Goal: Information Seeking & Learning: Learn about a topic

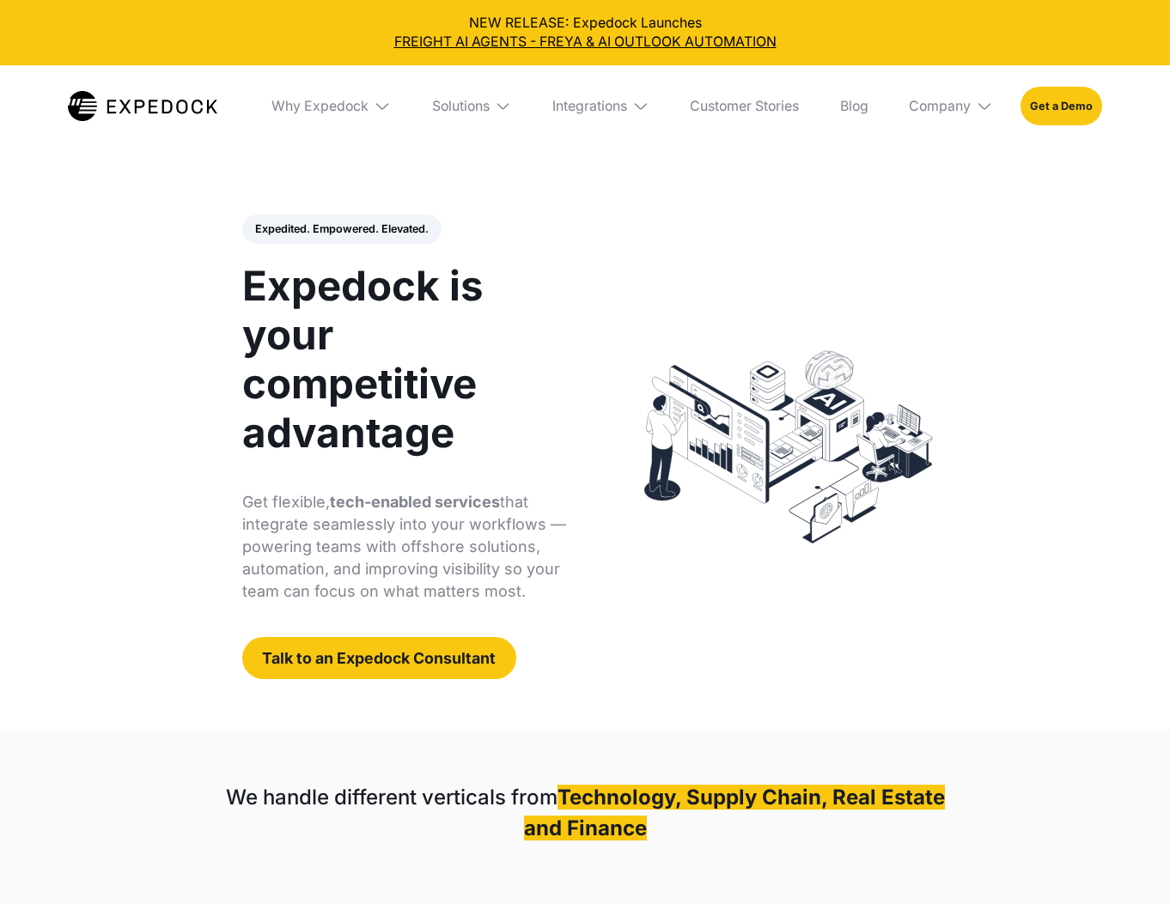
select select
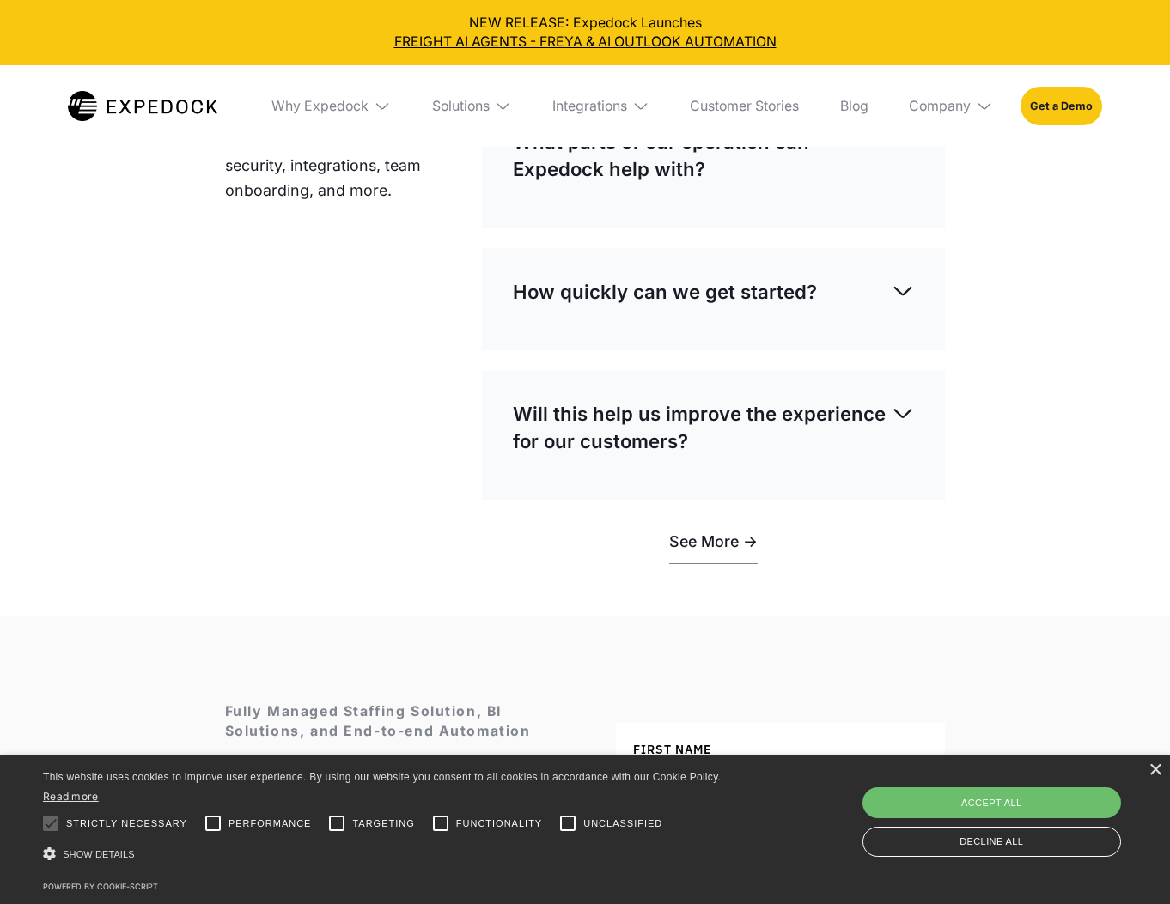
scroll to position [5163, 0]
click at [1017, 798] on div "Accept all" at bounding box center [991, 803] width 259 height 31
checkbox input "true"
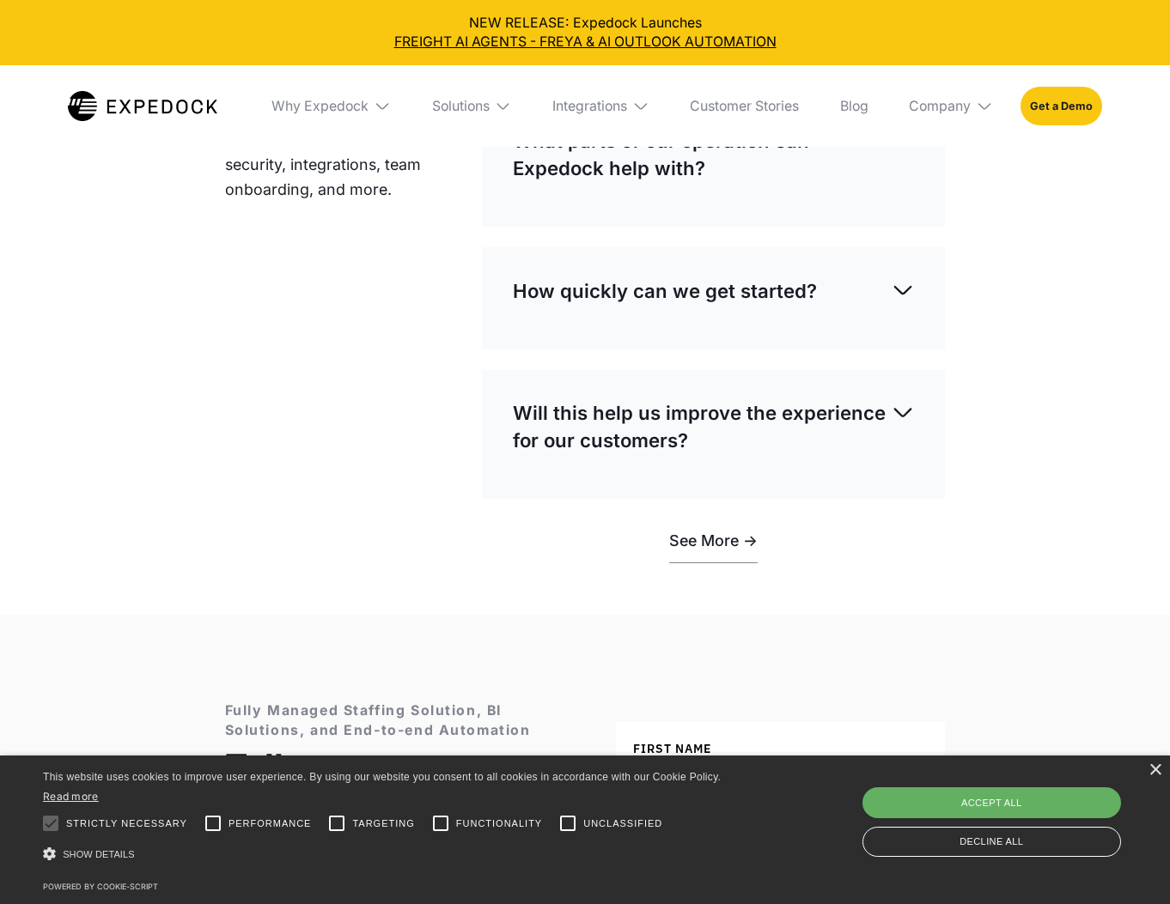
checkbox input "true"
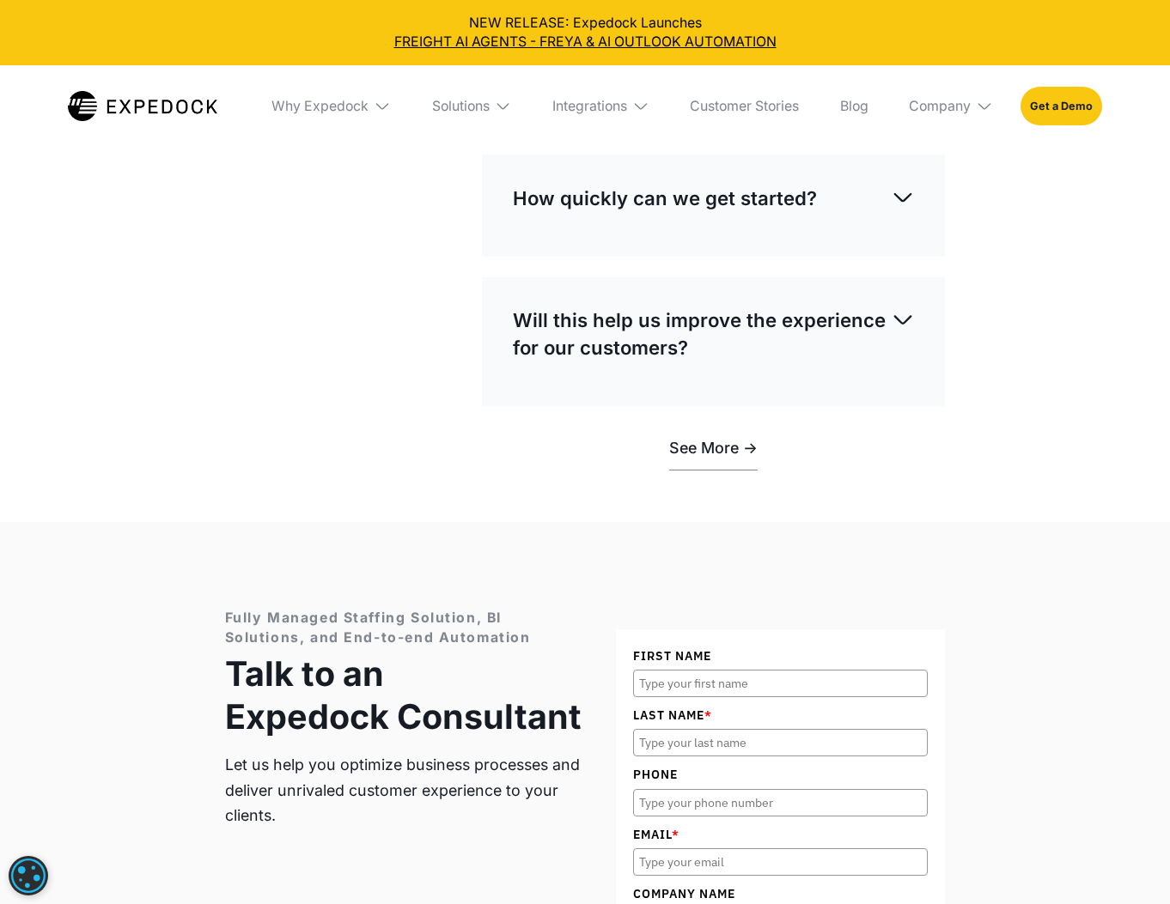
scroll to position [5256, 0]
click at [331, 111] on div "Why Expedock" at bounding box center [319, 106] width 97 height 17
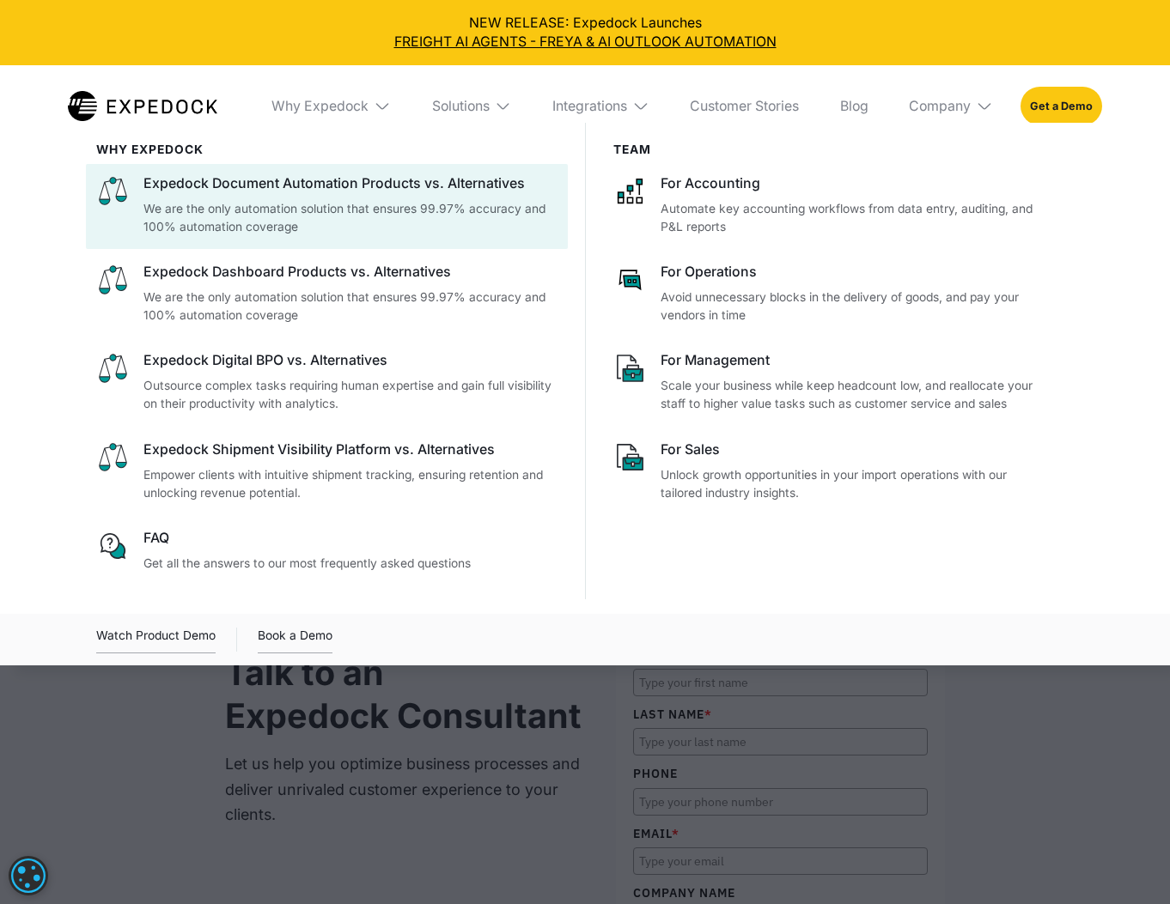
click at [315, 174] on div "Expedock Document Automation Products vs. Alternatives" at bounding box center [350, 183] width 414 height 19
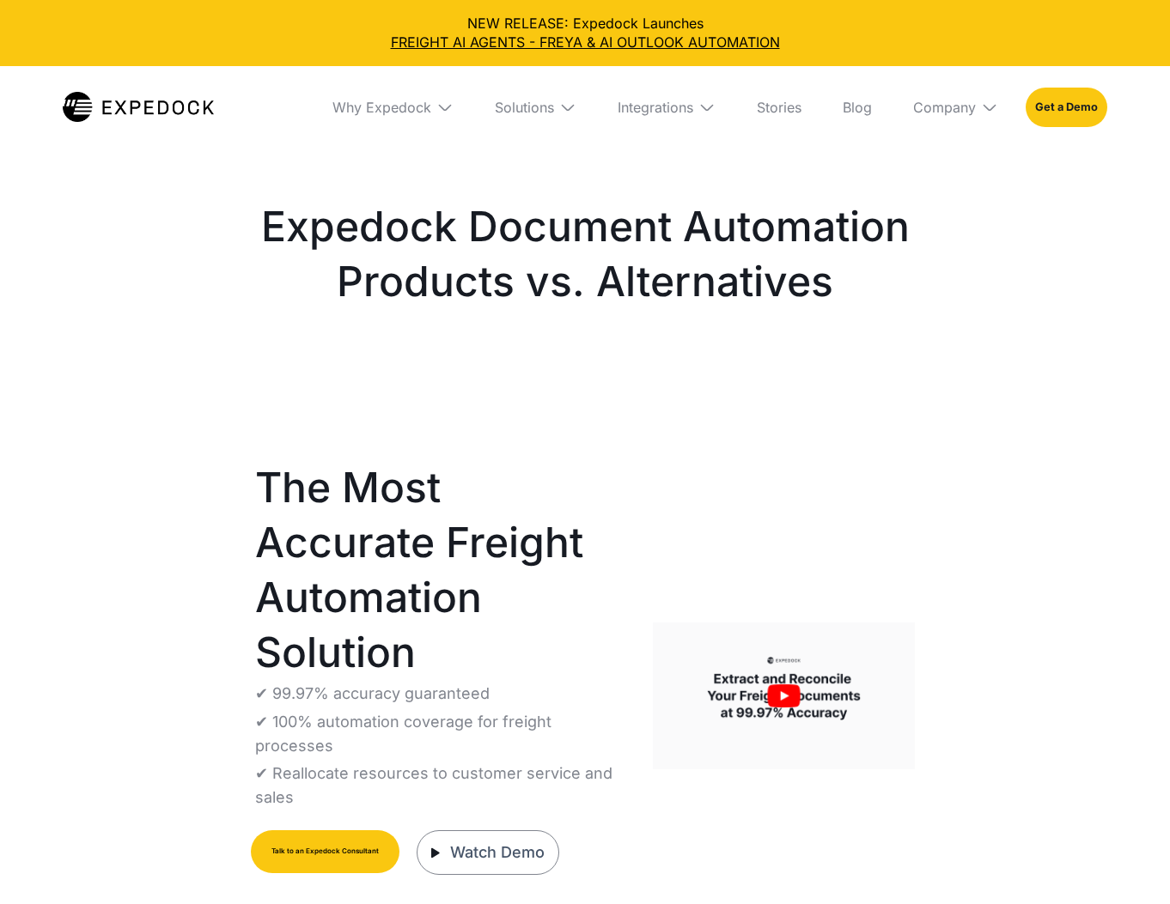
select select
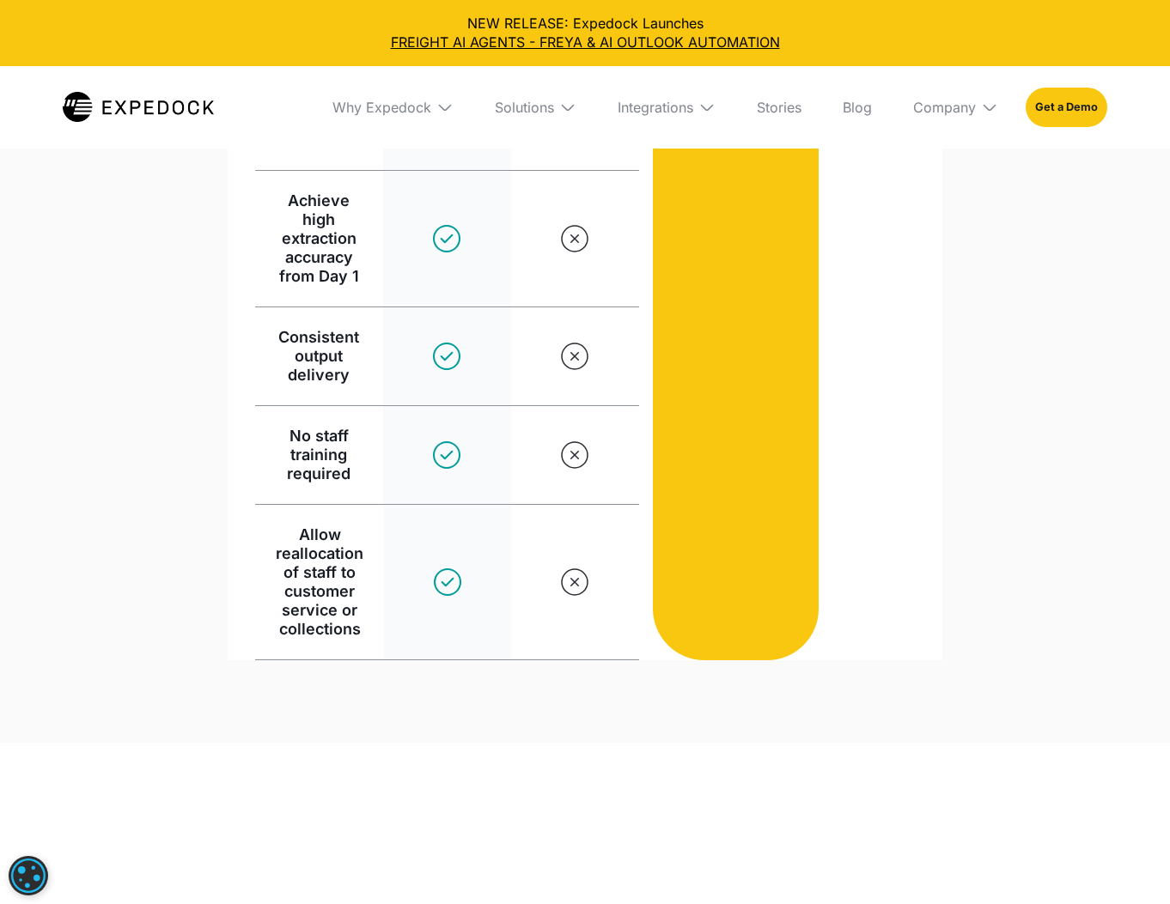
scroll to position [2271, 0]
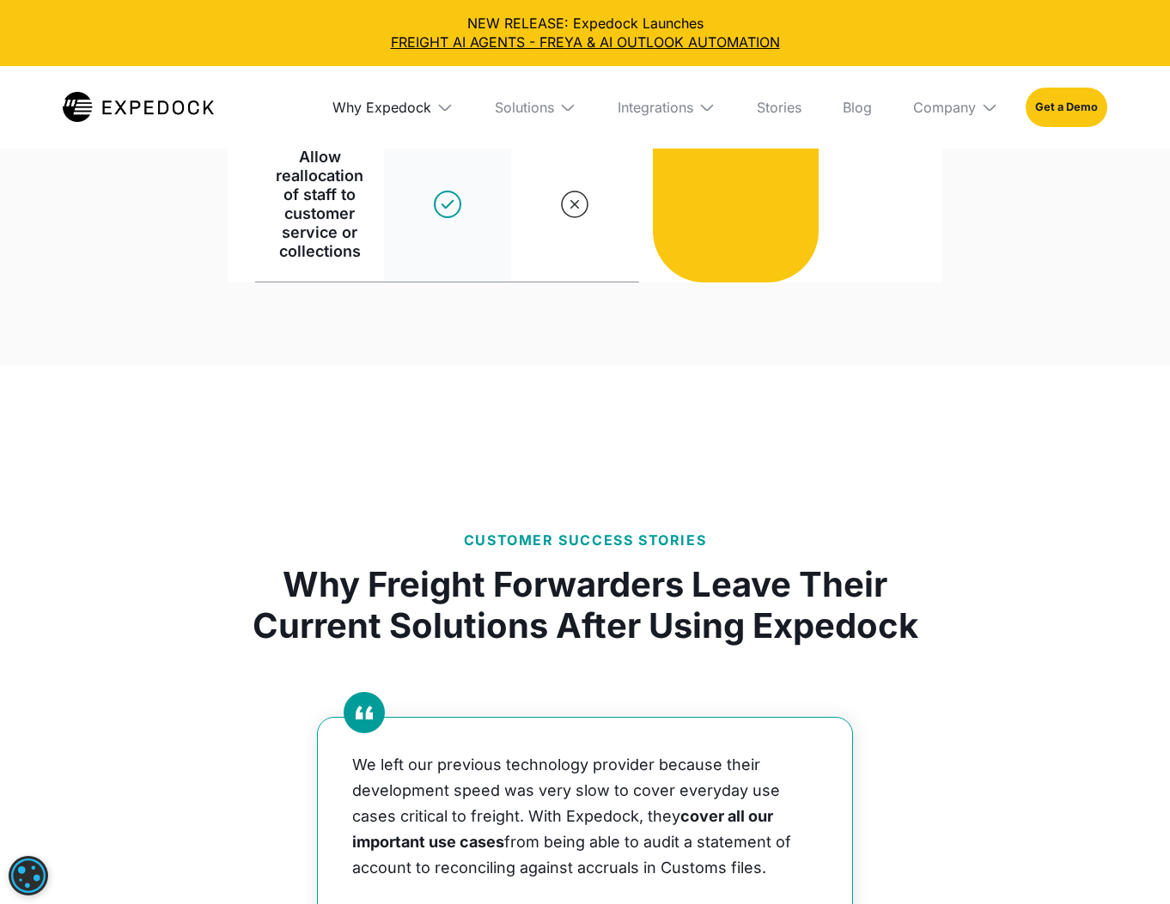
click at [397, 111] on div "Why Expedock" at bounding box center [381, 107] width 99 height 17
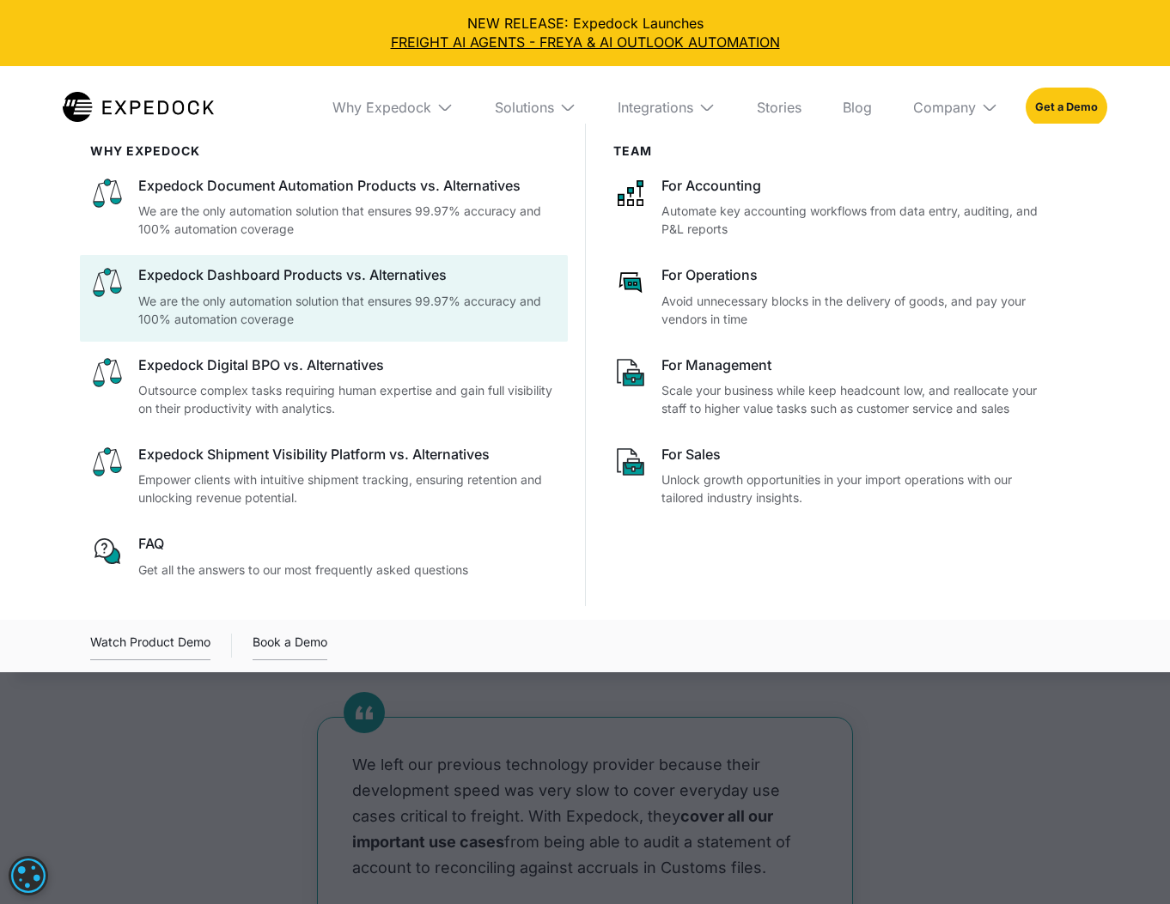
click at [234, 292] on p "We are the only automation solution that ensures 99.97% accuracy and 100% autom…" at bounding box center [347, 310] width 419 height 36
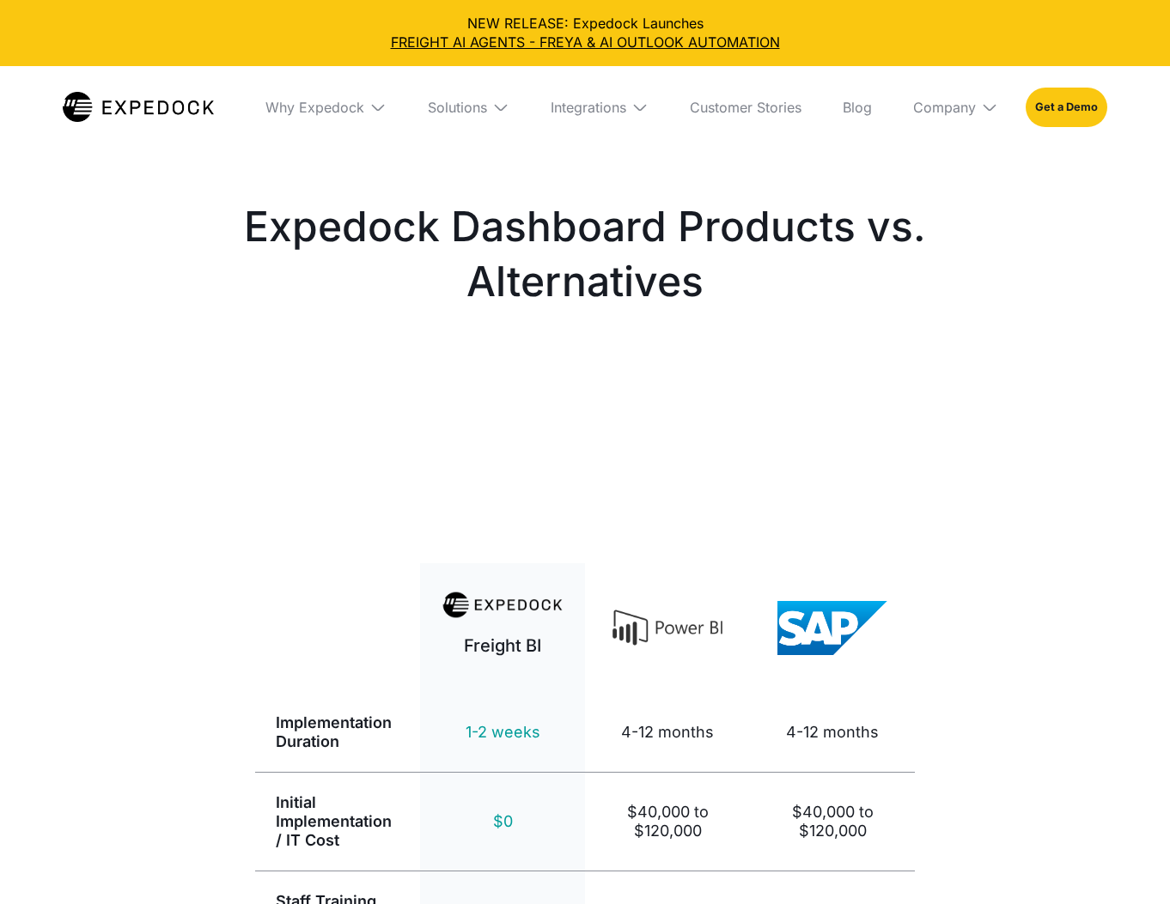
select select
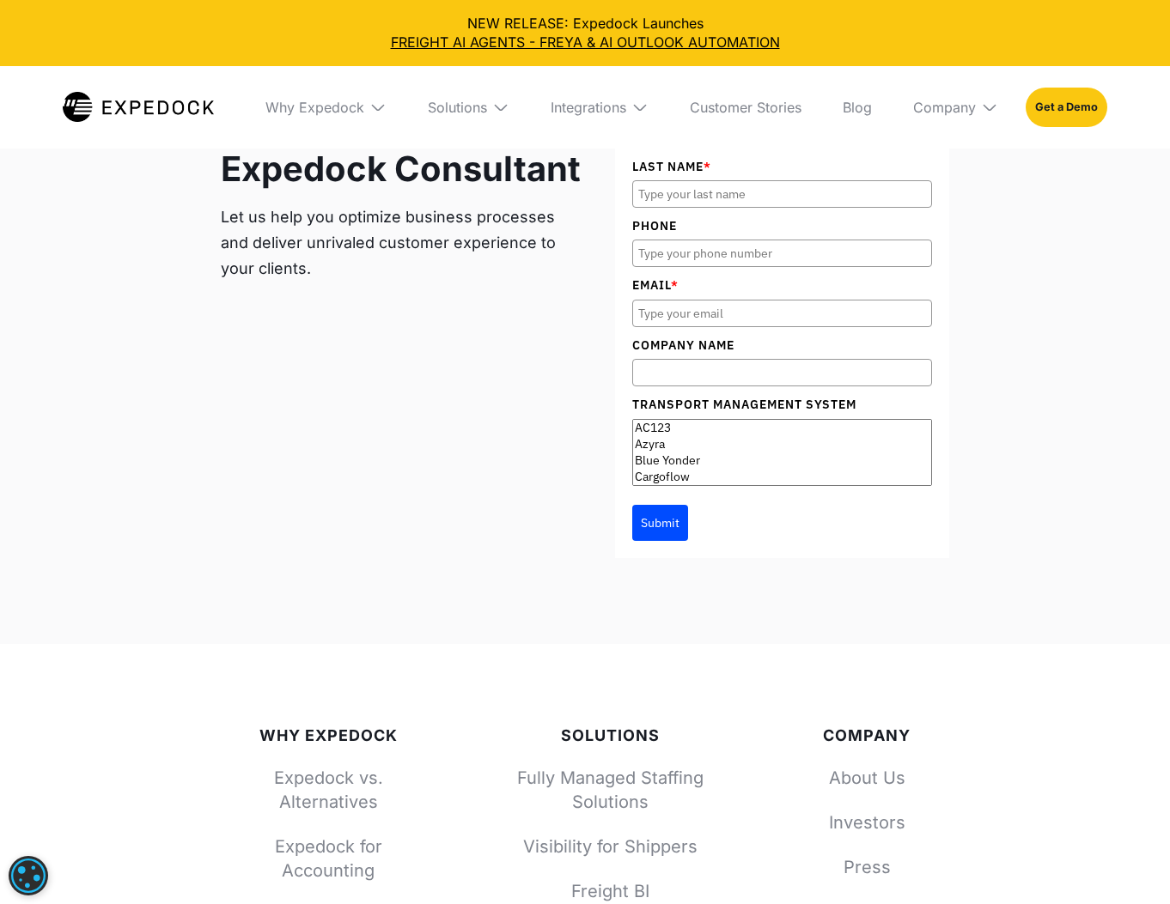
scroll to position [4485, 0]
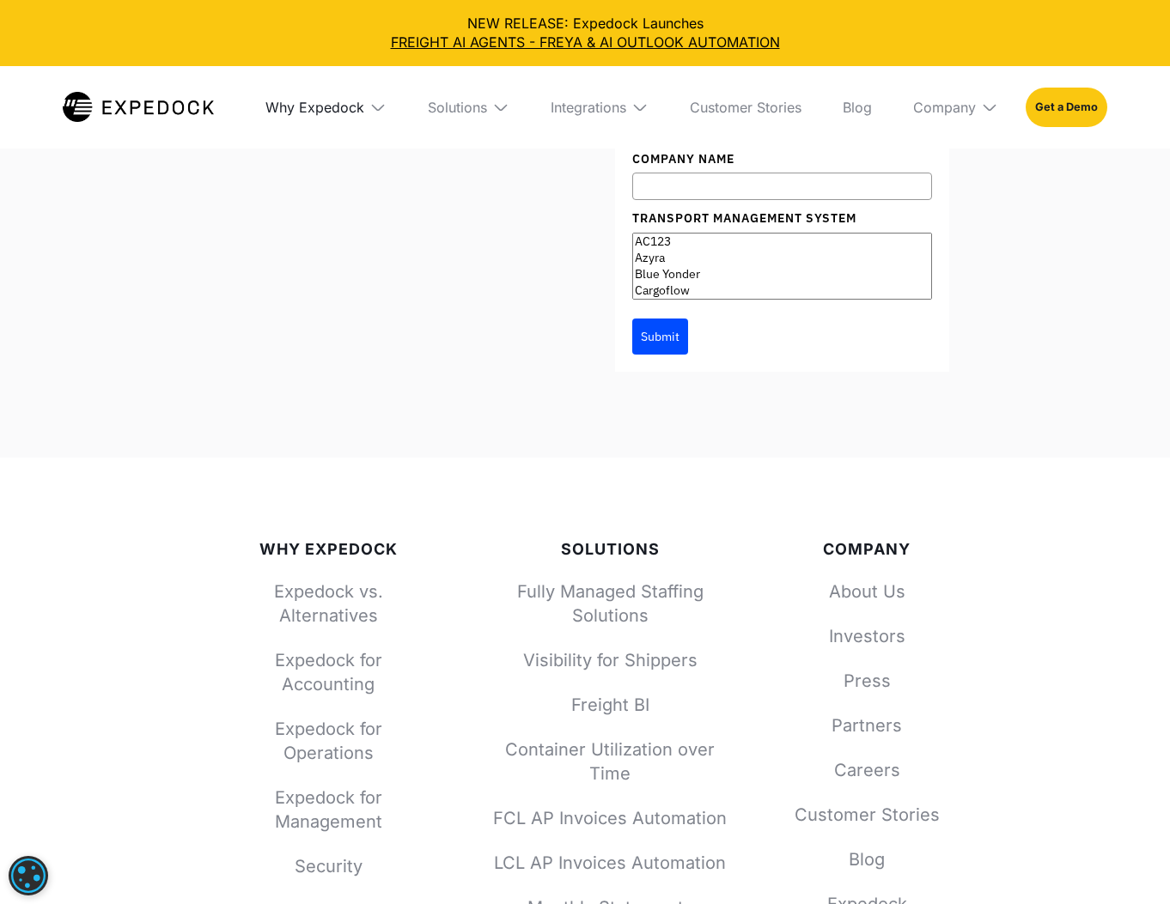
click at [344, 106] on div "Why Expedock" at bounding box center [314, 107] width 99 height 17
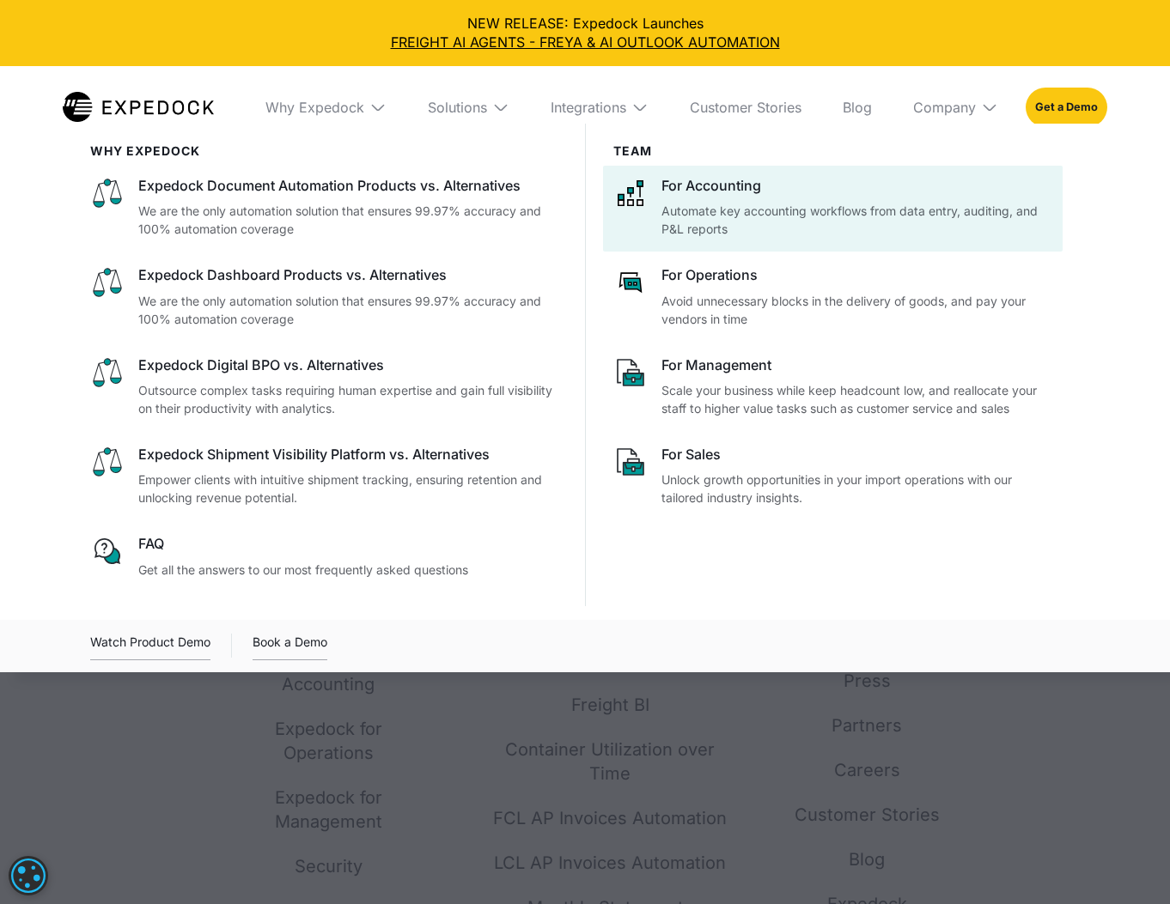
click at [726, 219] on p "Automate key accounting workflows from data entry, auditing, and P&L reports" at bounding box center [856, 220] width 391 height 36
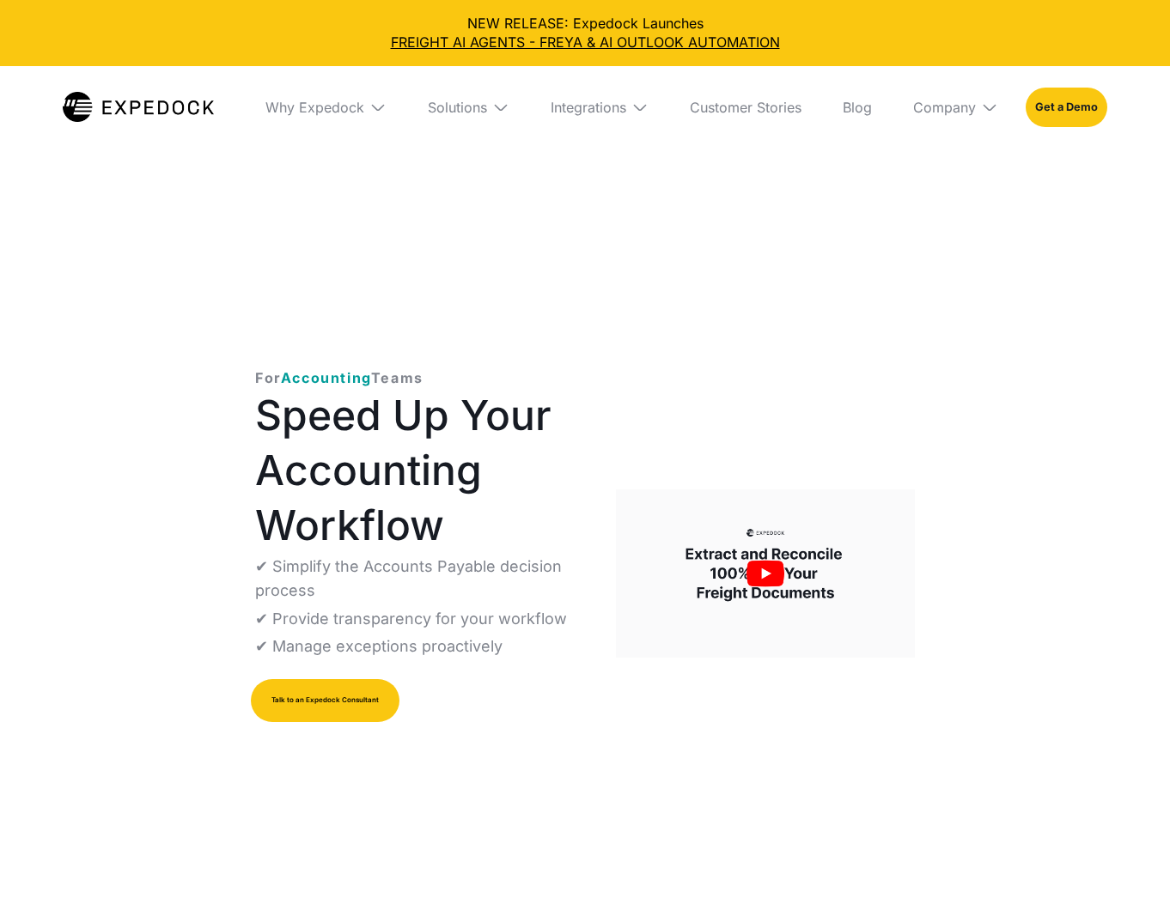
select select
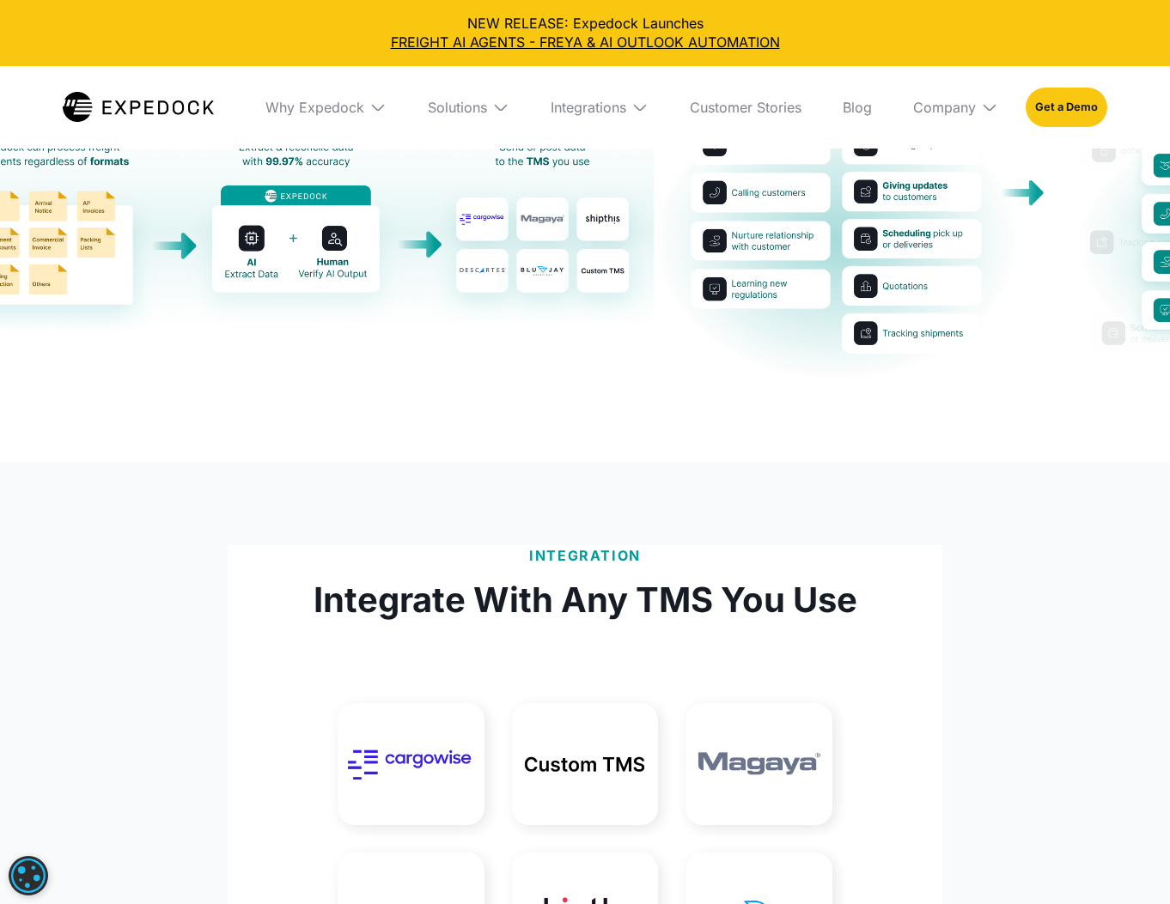
scroll to position [4162, 0]
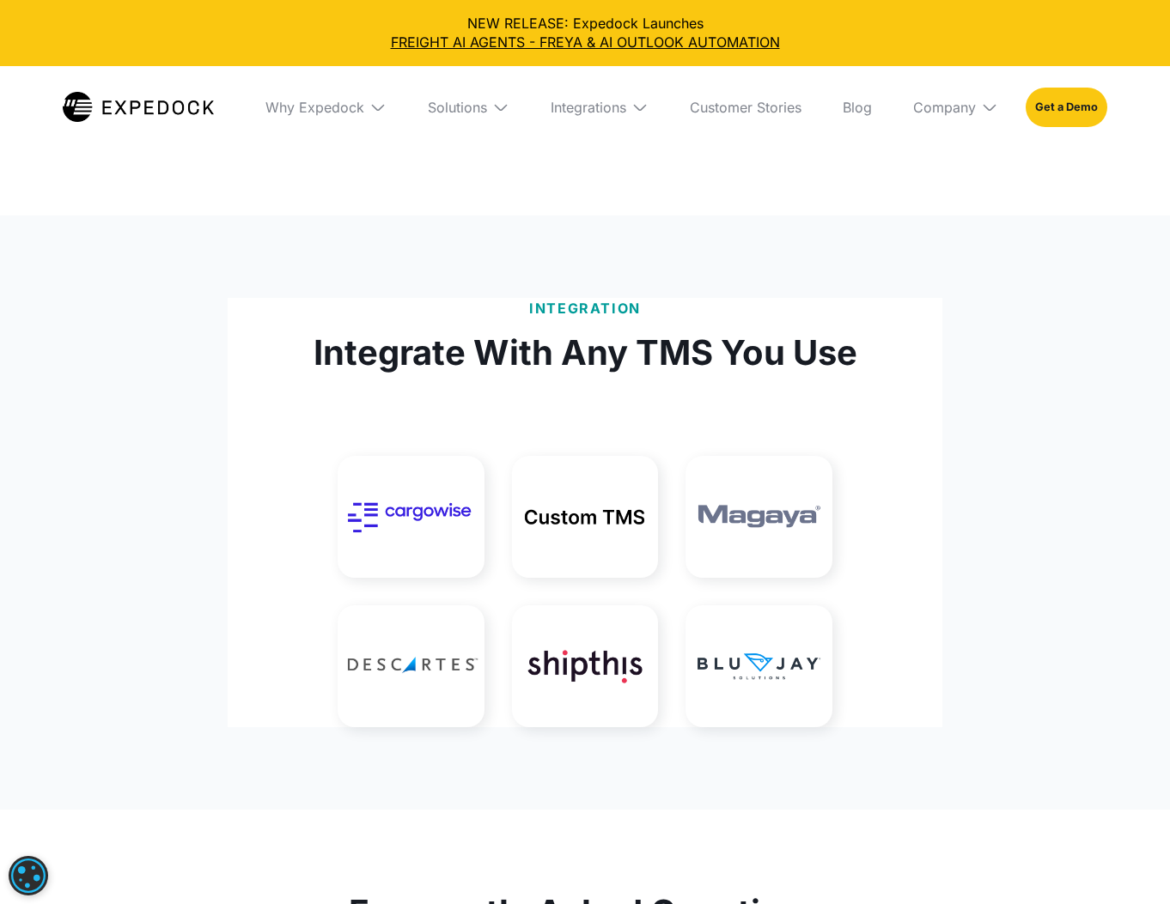
click at [769, 539] on img at bounding box center [758, 517] width 147 height 122
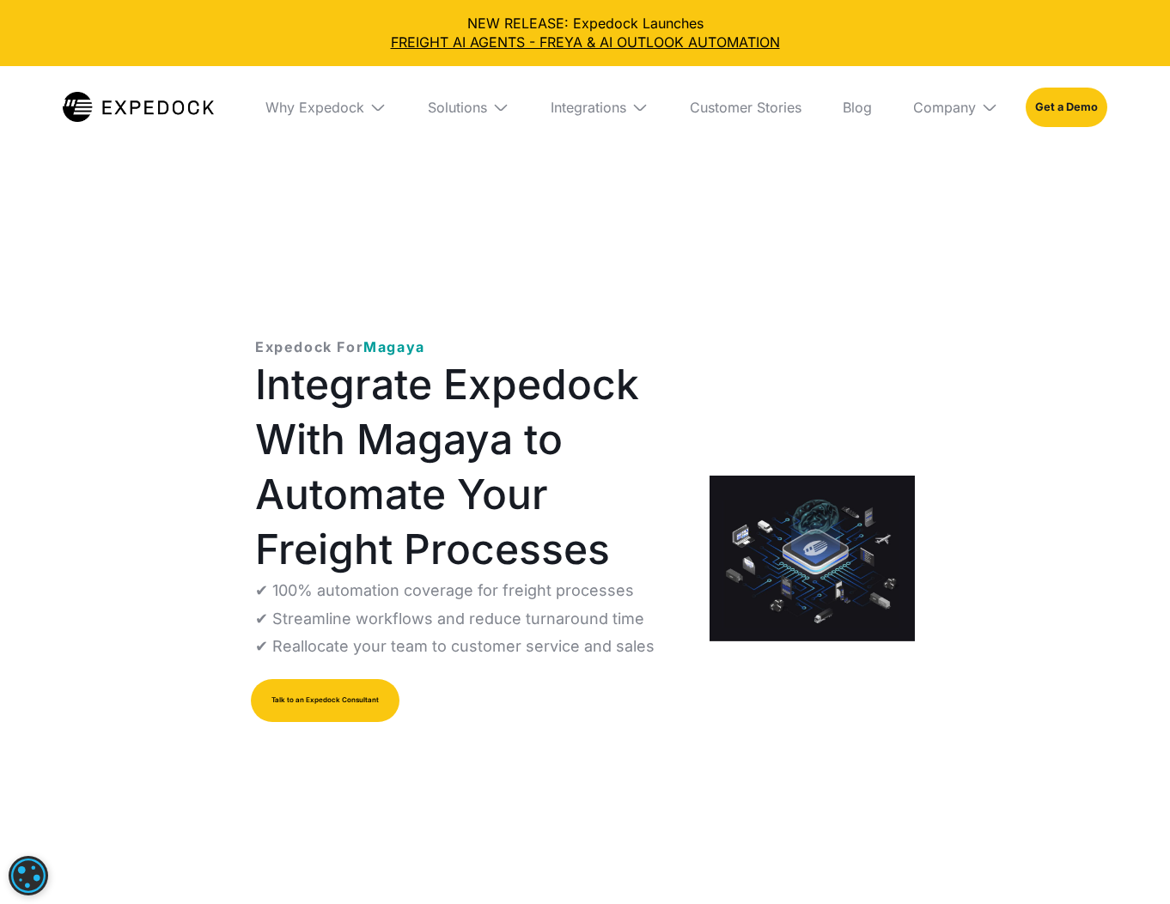
select select
click at [477, 100] on div "Solutions" at bounding box center [457, 107] width 59 height 17
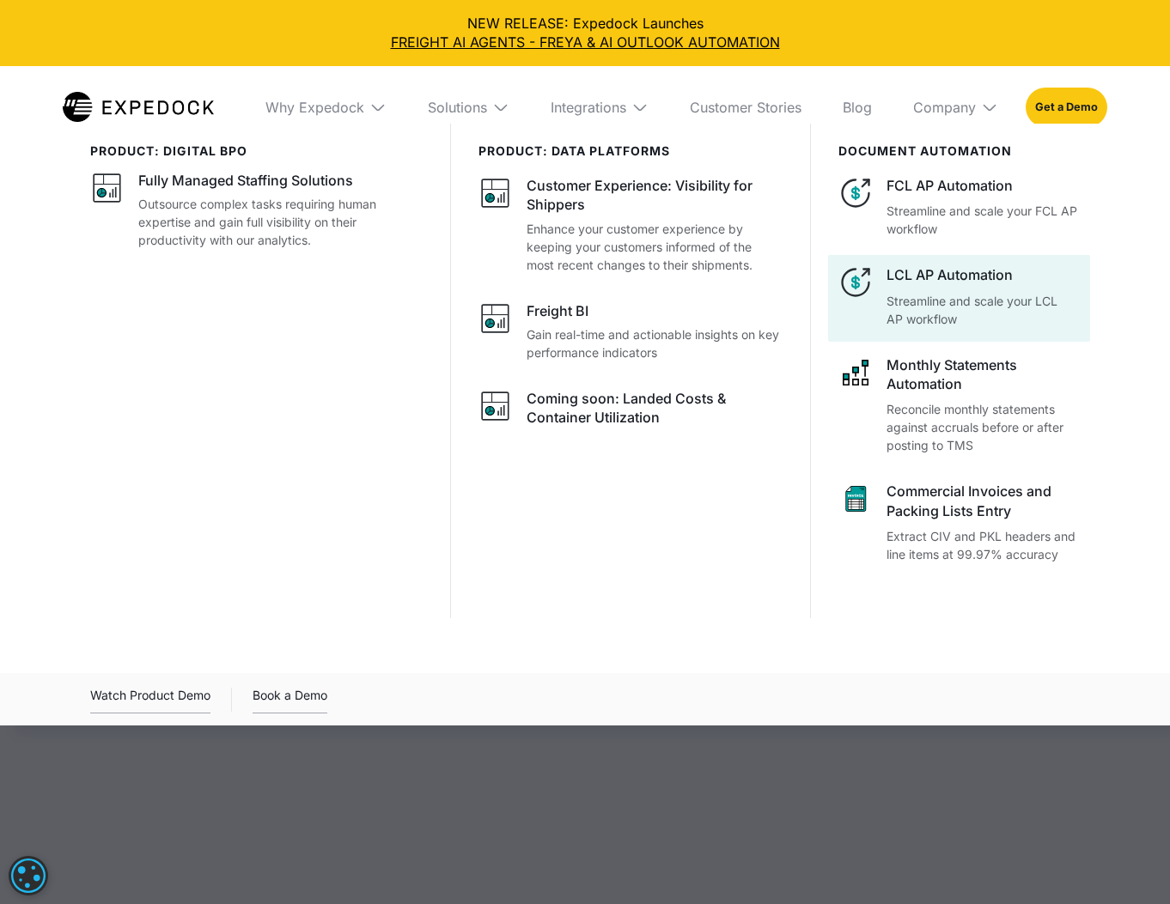
click at [994, 293] on p "Streamline and scale your LCL AP workflow" at bounding box center [982, 310] width 193 height 36
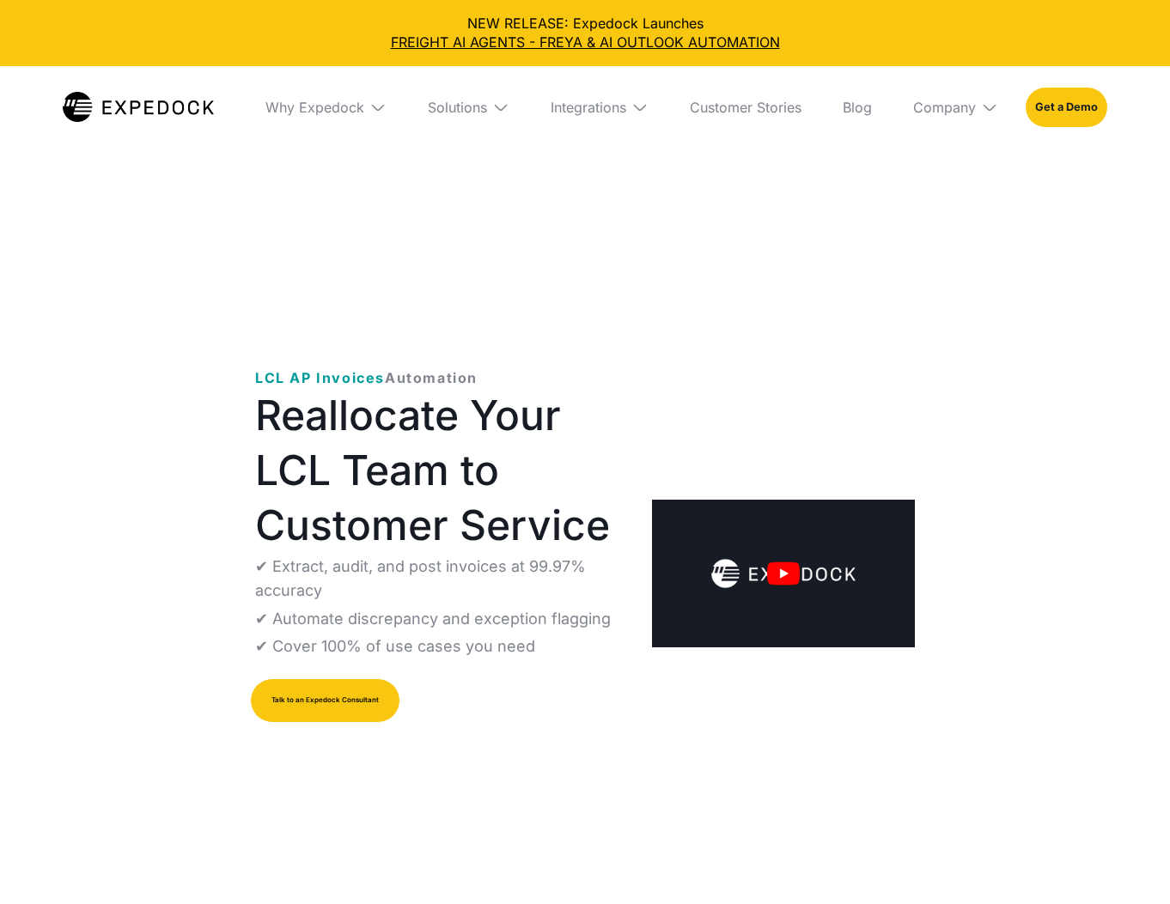
select select
click at [751, 570] on img "open lightbox" at bounding box center [783, 574] width 263 height 148
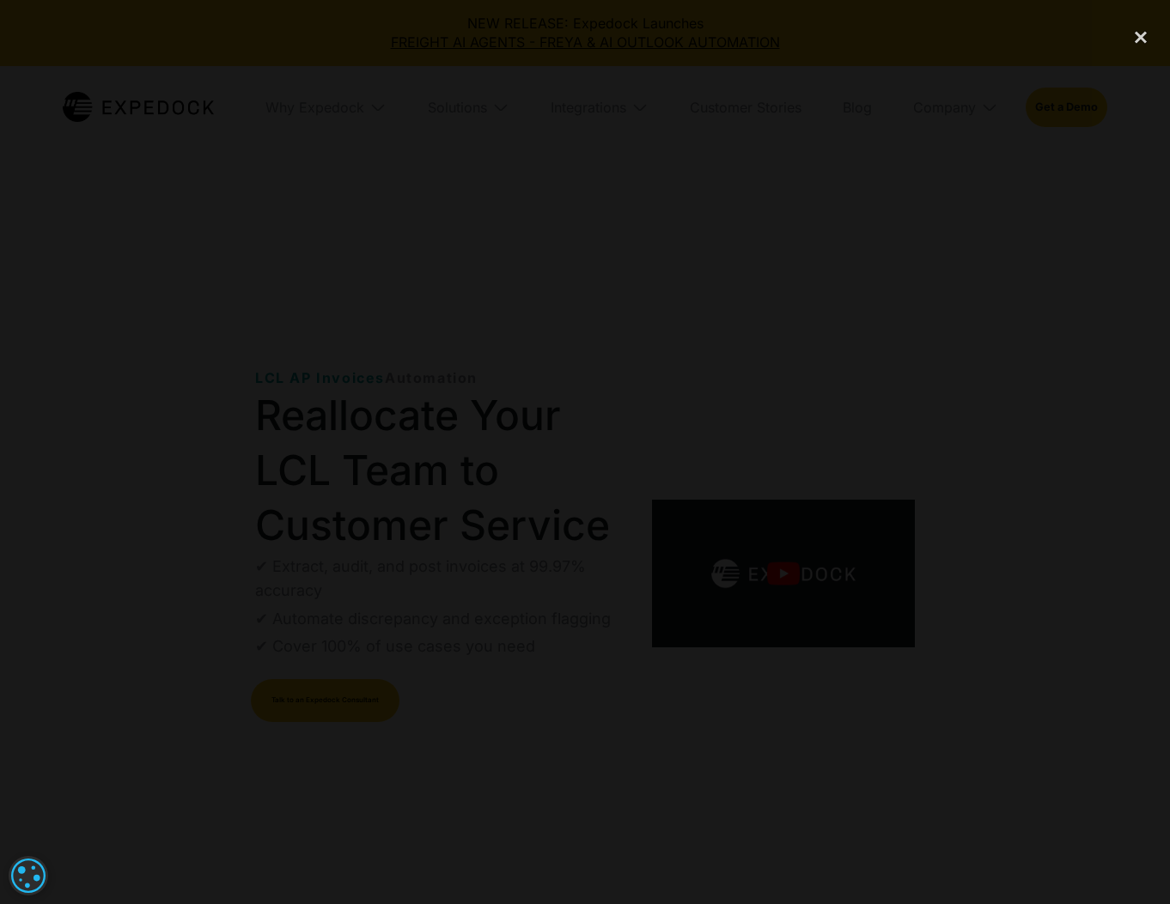
click at [503, 806] on div at bounding box center [585, 452] width 1170 height 868
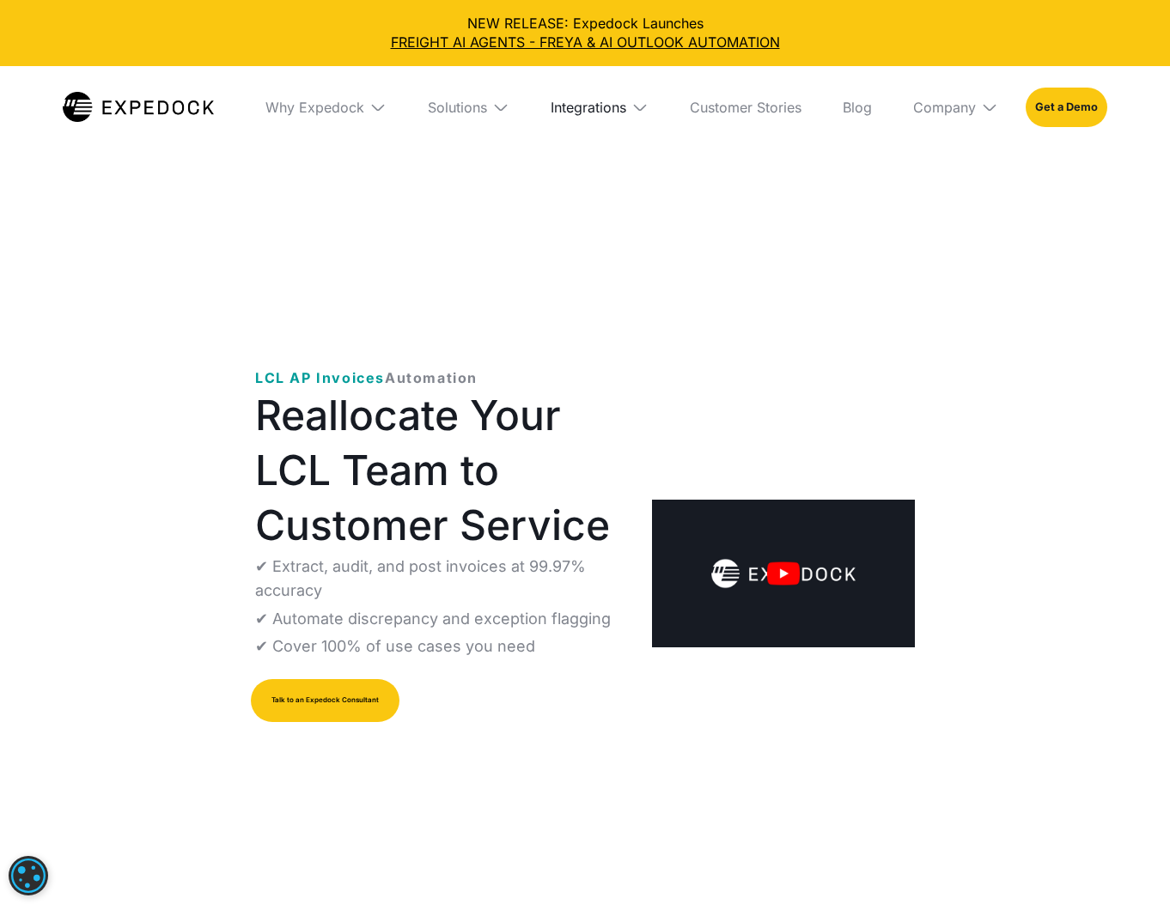
scroll to position [5, 0]
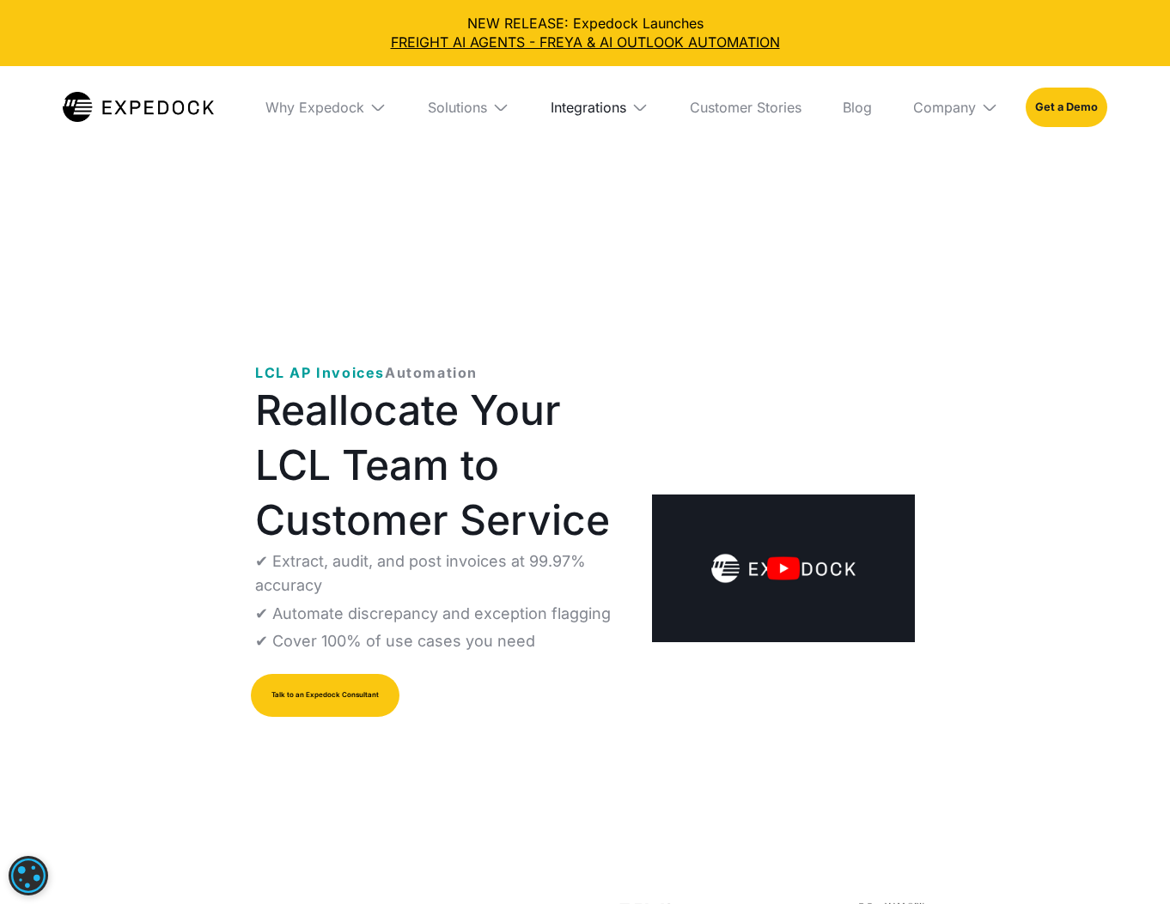
click at [590, 113] on div "Integrations" at bounding box center [589, 107] width 76 height 17
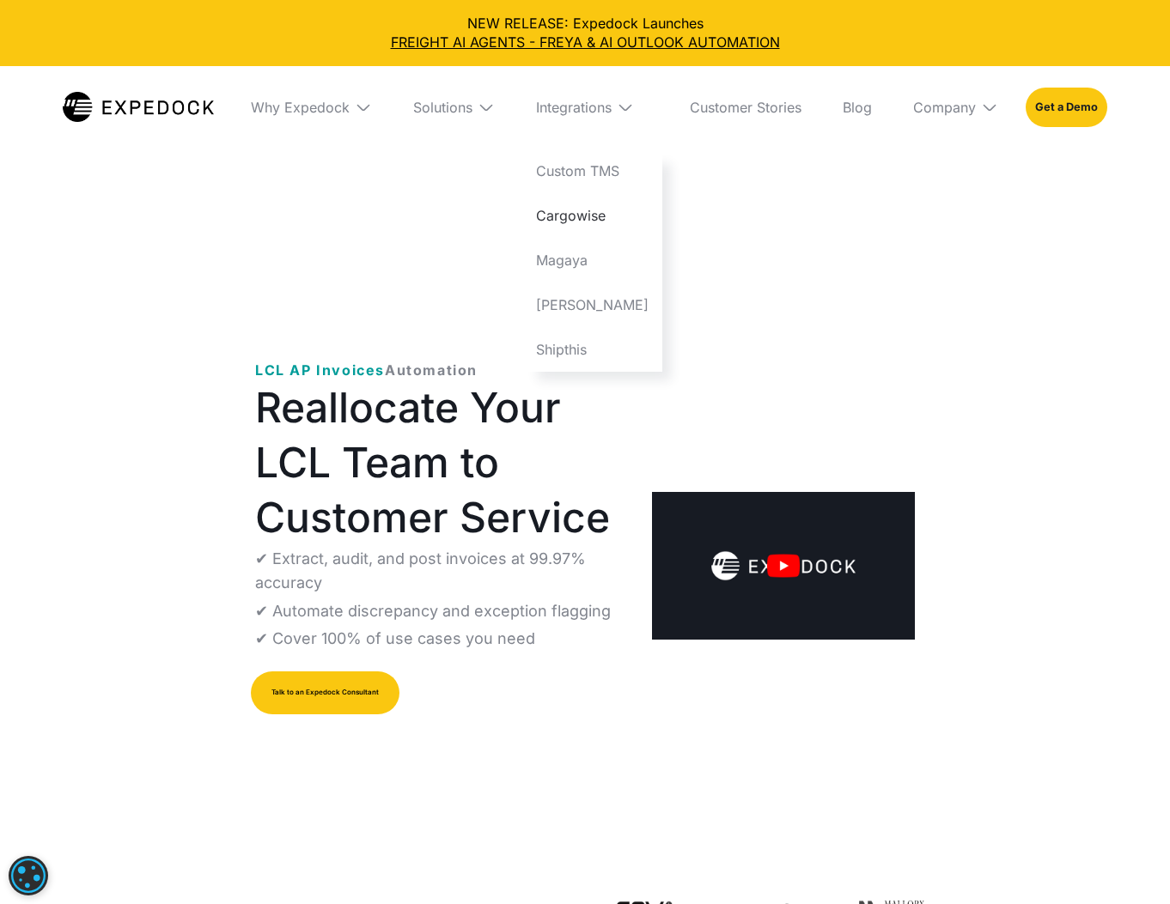
click at [586, 210] on link "Cargowise" at bounding box center [592, 215] width 140 height 45
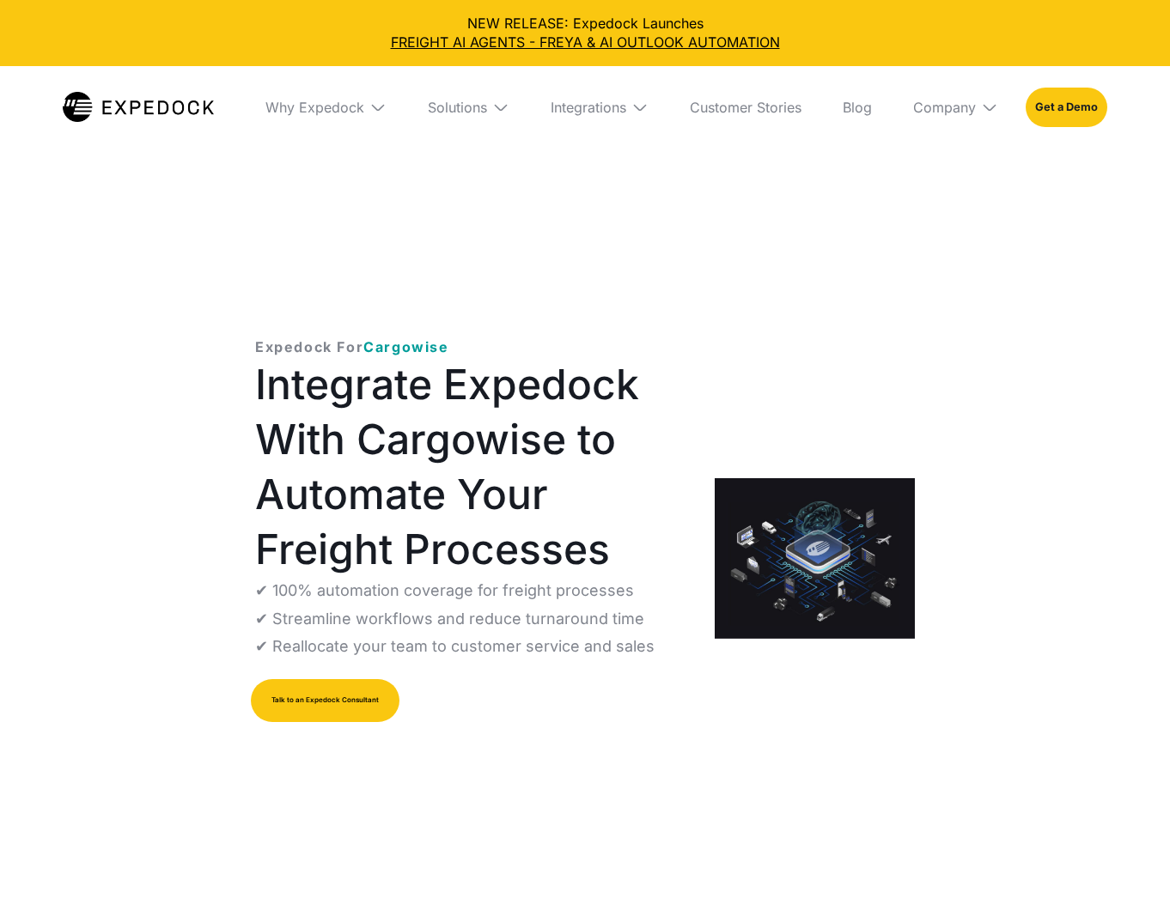
select select
click at [610, 106] on div "Integrations" at bounding box center [589, 107] width 76 height 17
click at [587, 264] on link "Magaya" at bounding box center [592, 260] width 140 height 45
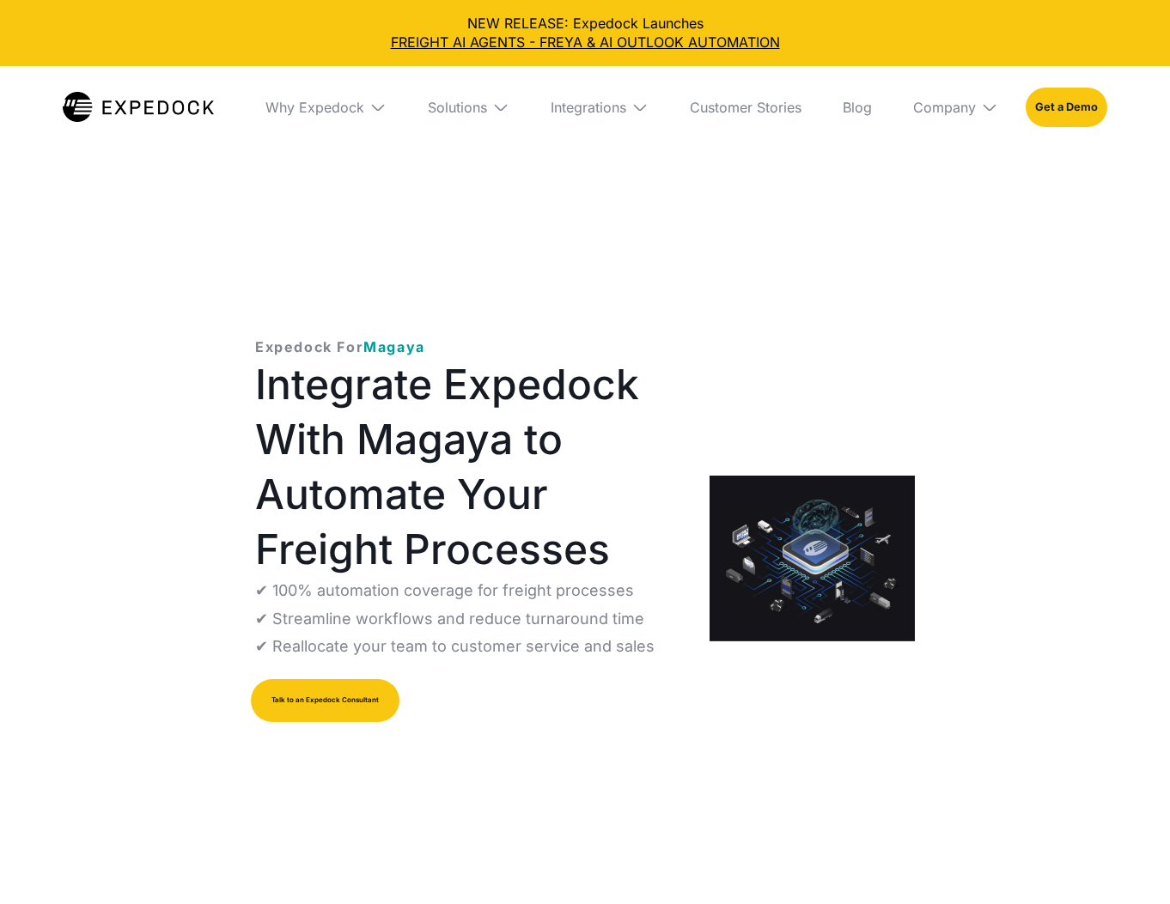
select select
click at [601, 120] on div "Integrations" at bounding box center [599, 107] width 125 height 82
click at [599, 300] on link "[PERSON_NAME]" at bounding box center [592, 305] width 140 height 45
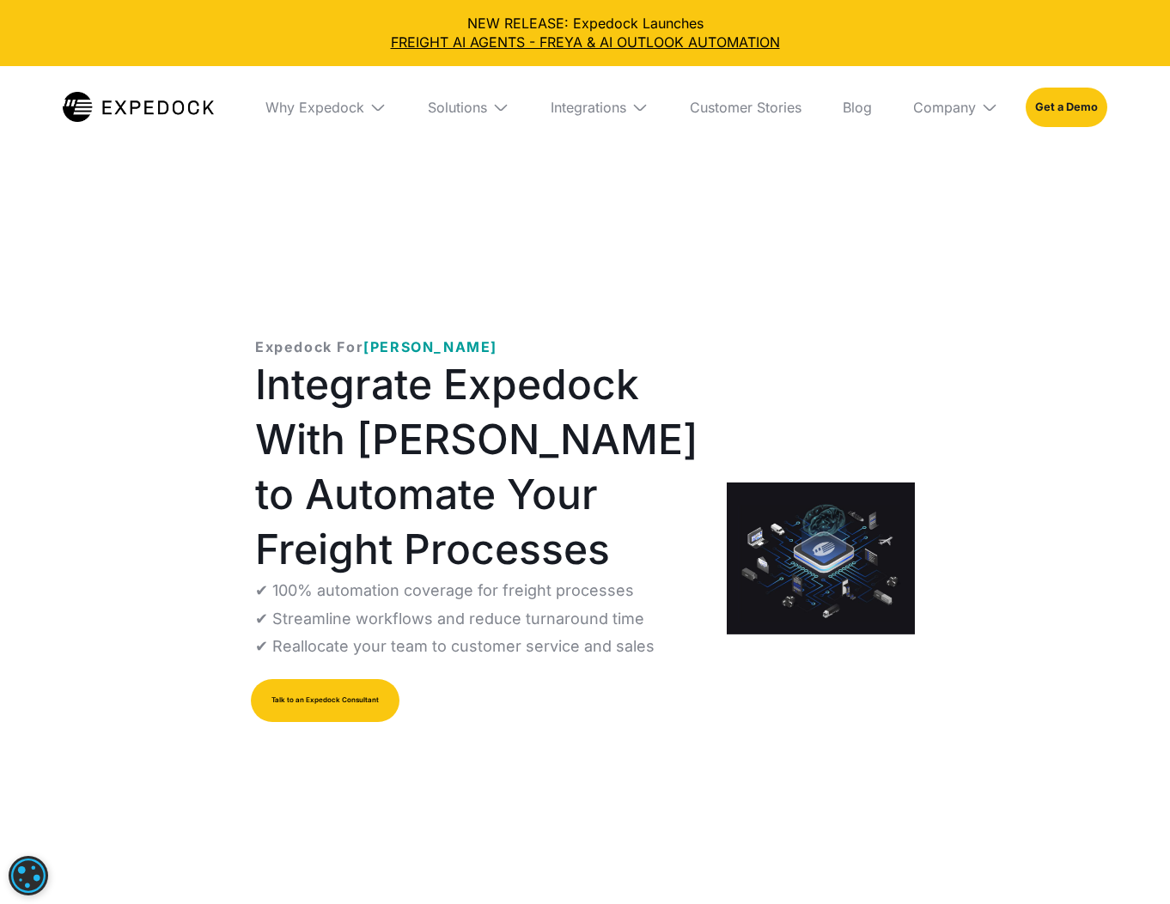
select select
click at [765, 109] on link "Customer Stories" at bounding box center [745, 107] width 139 height 82
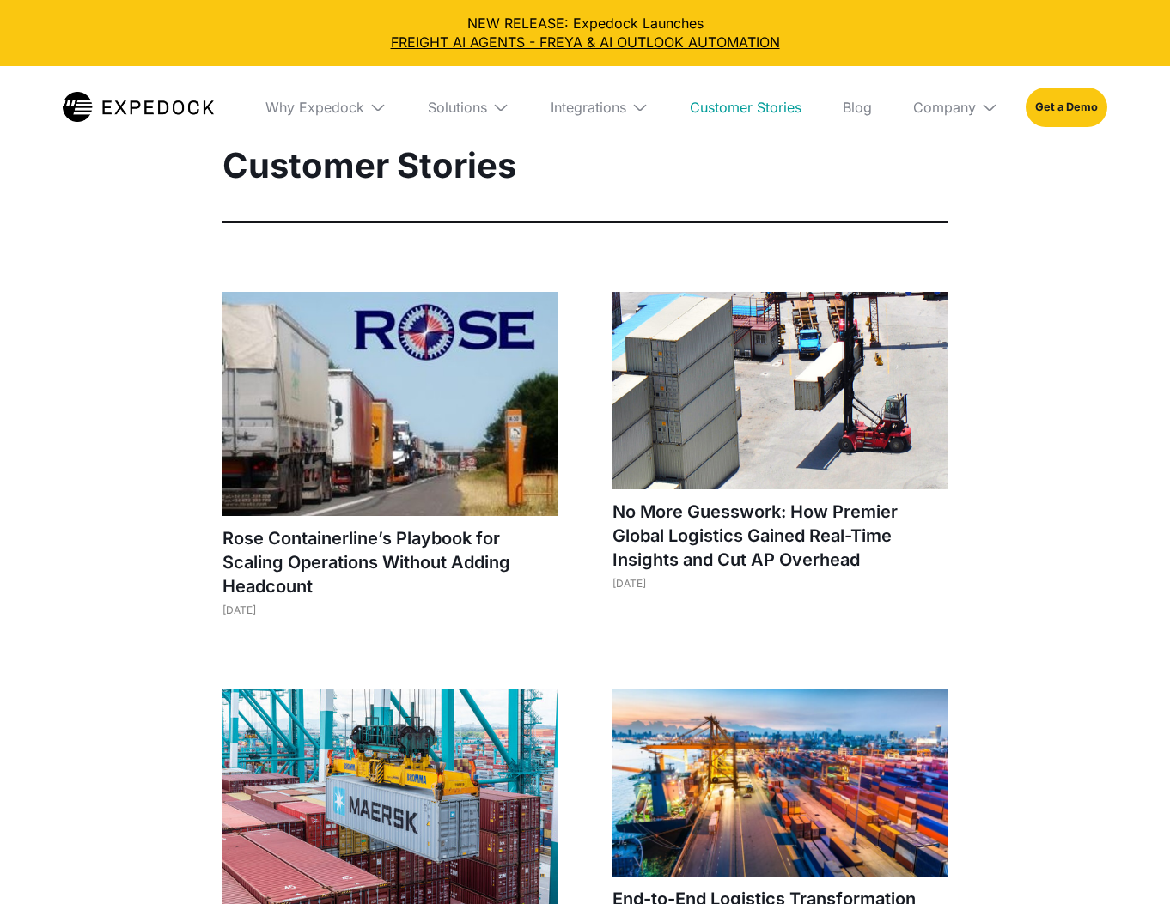
select select
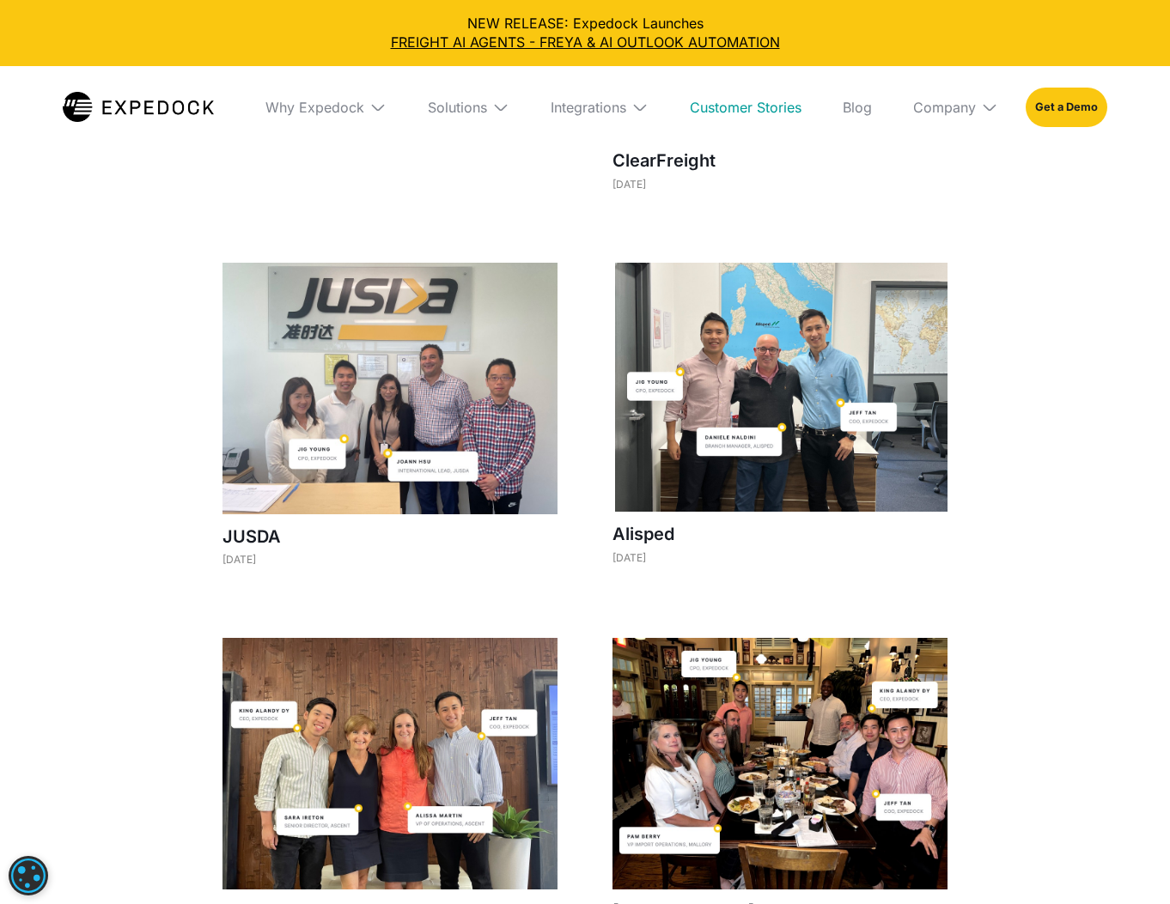
scroll to position [1104, 0]
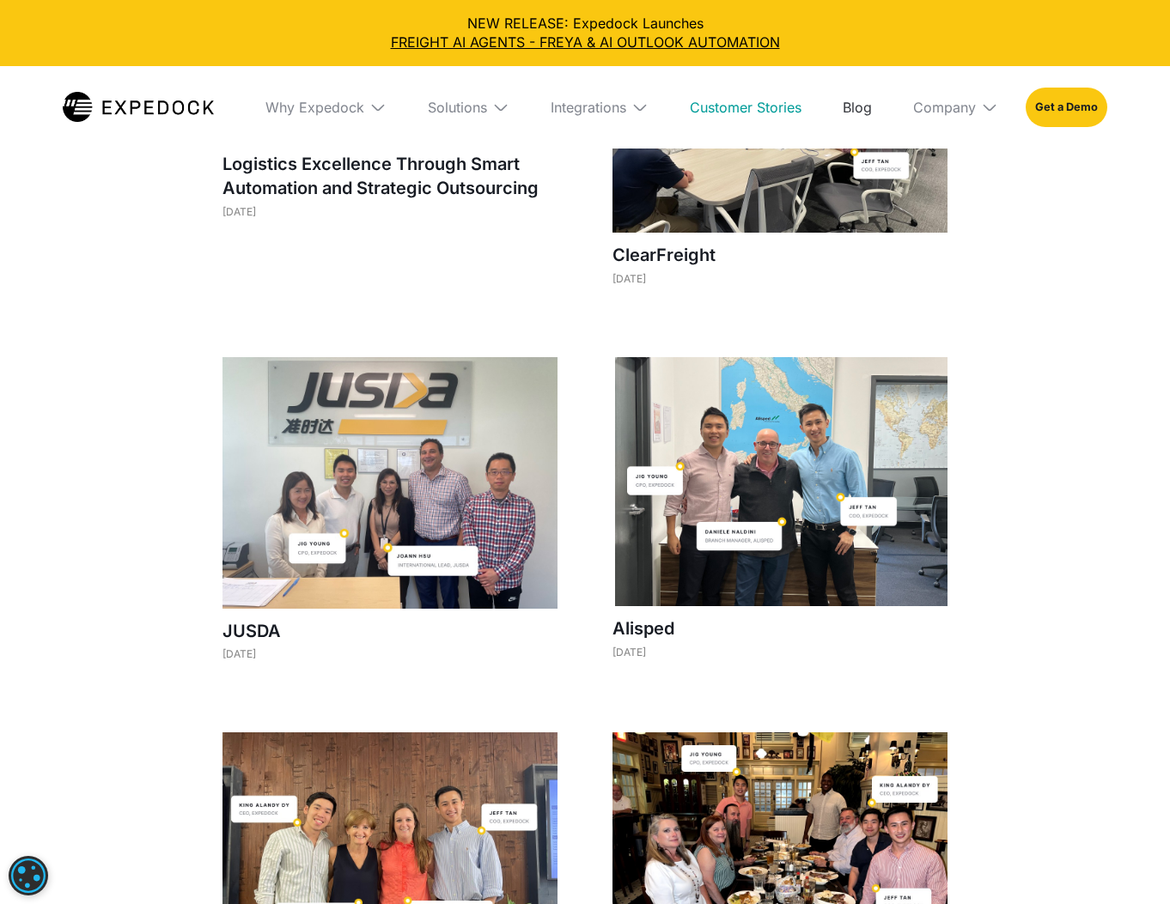
click at [879, 109] on link "Blog" at bounding box center [857, 107] width 57 height 82
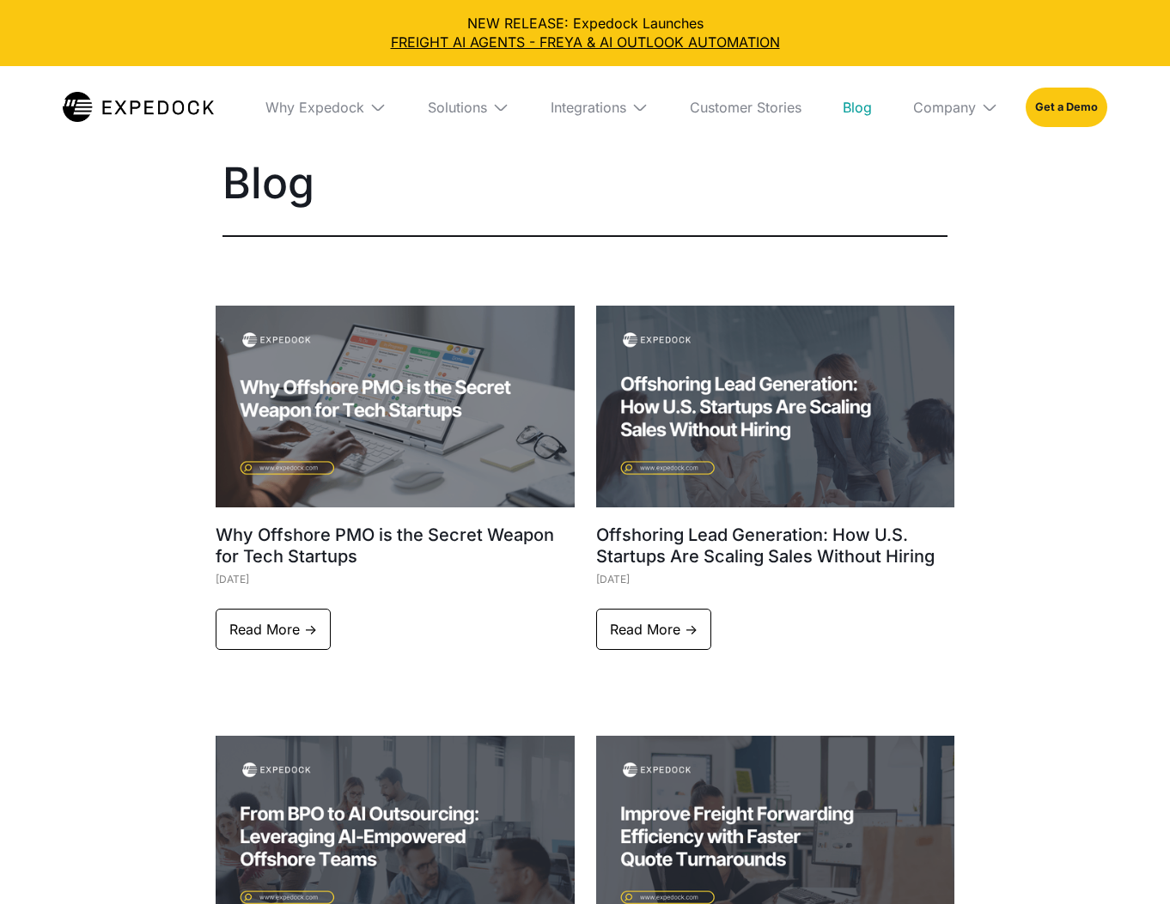
select select
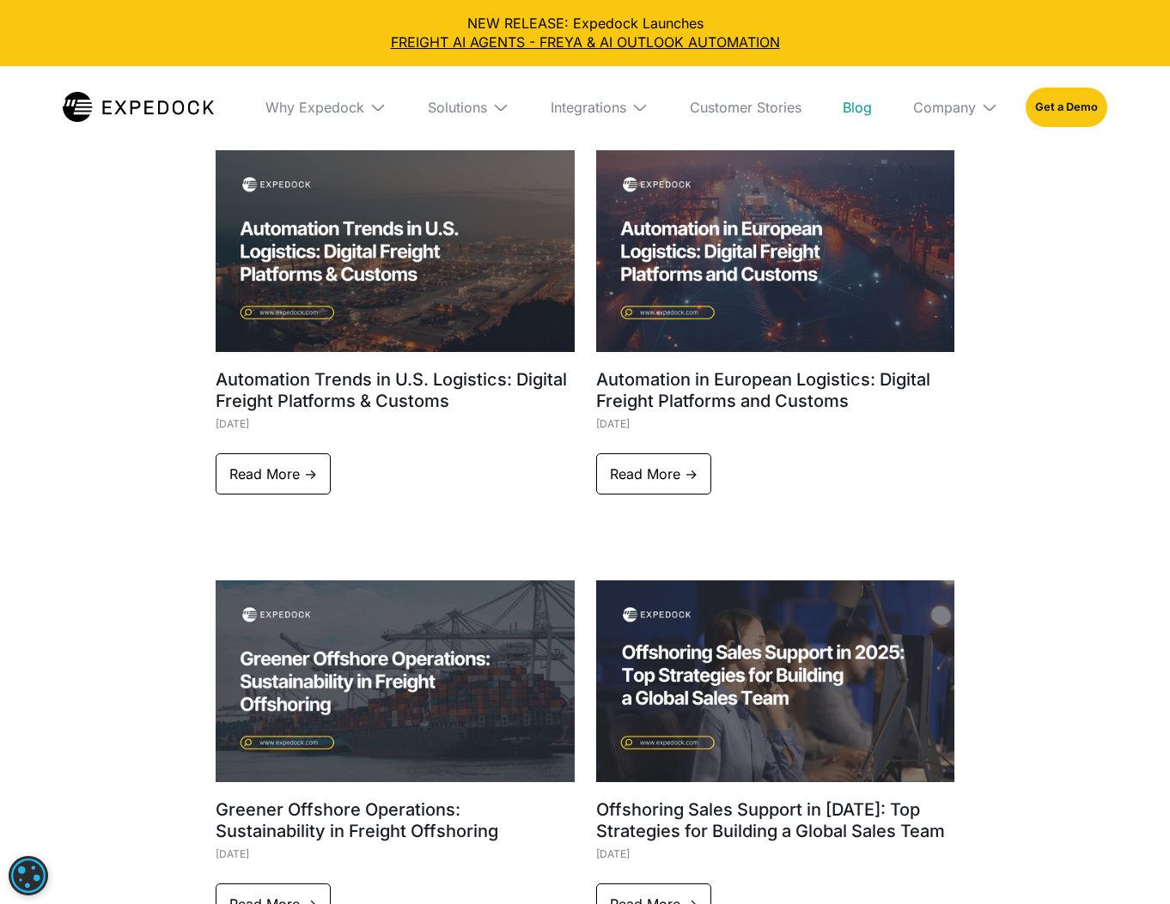
scroll to position [779, 0]
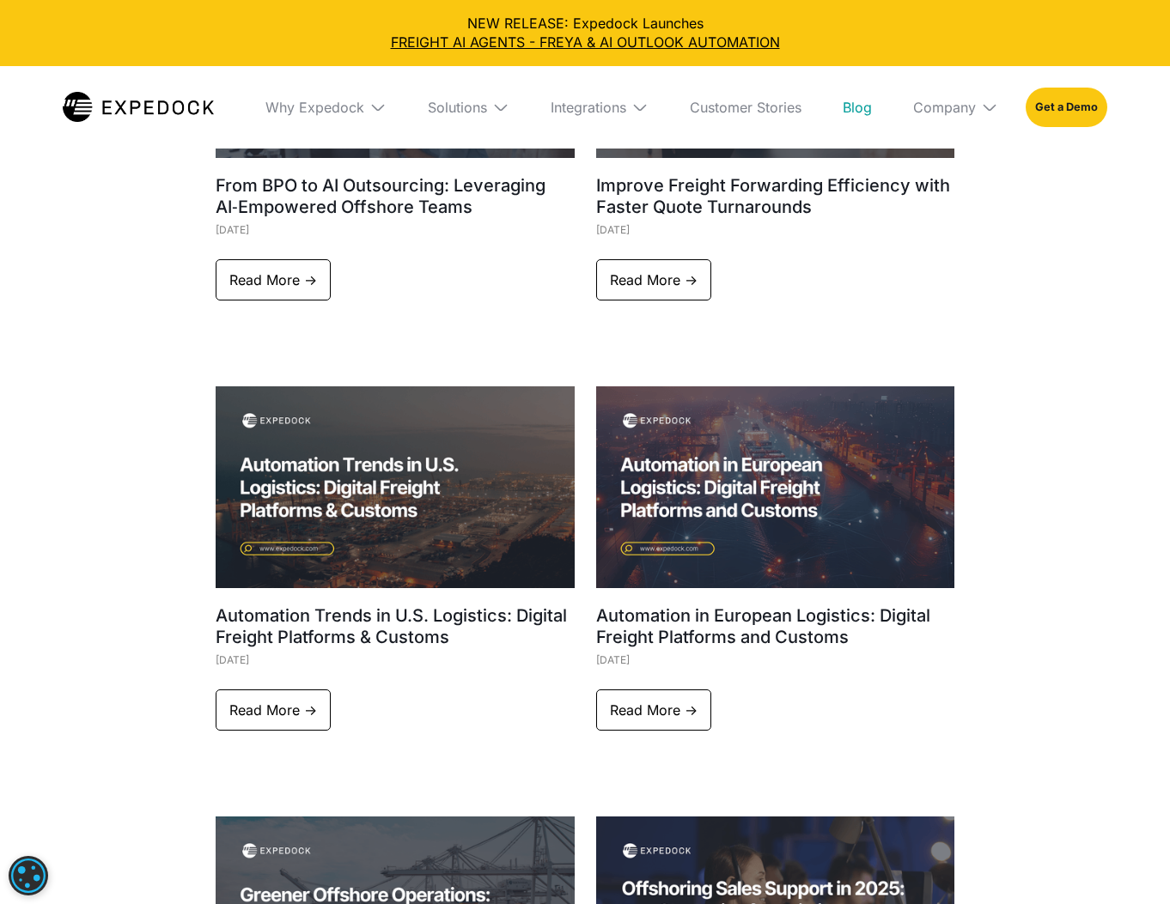
click at [952, 117] on div "Company" at bounding box center [955, 107] width 113 height 82
click at [956, 108] on div "Company" at bounding box center [944, 107] width 63 height 17
click at [956, 109] on div "Company" at bounding box center [944, 107] width 63 height 17
click at [954, 171] on link "About Us" at bounding box center [955, 171] width 113 height 45
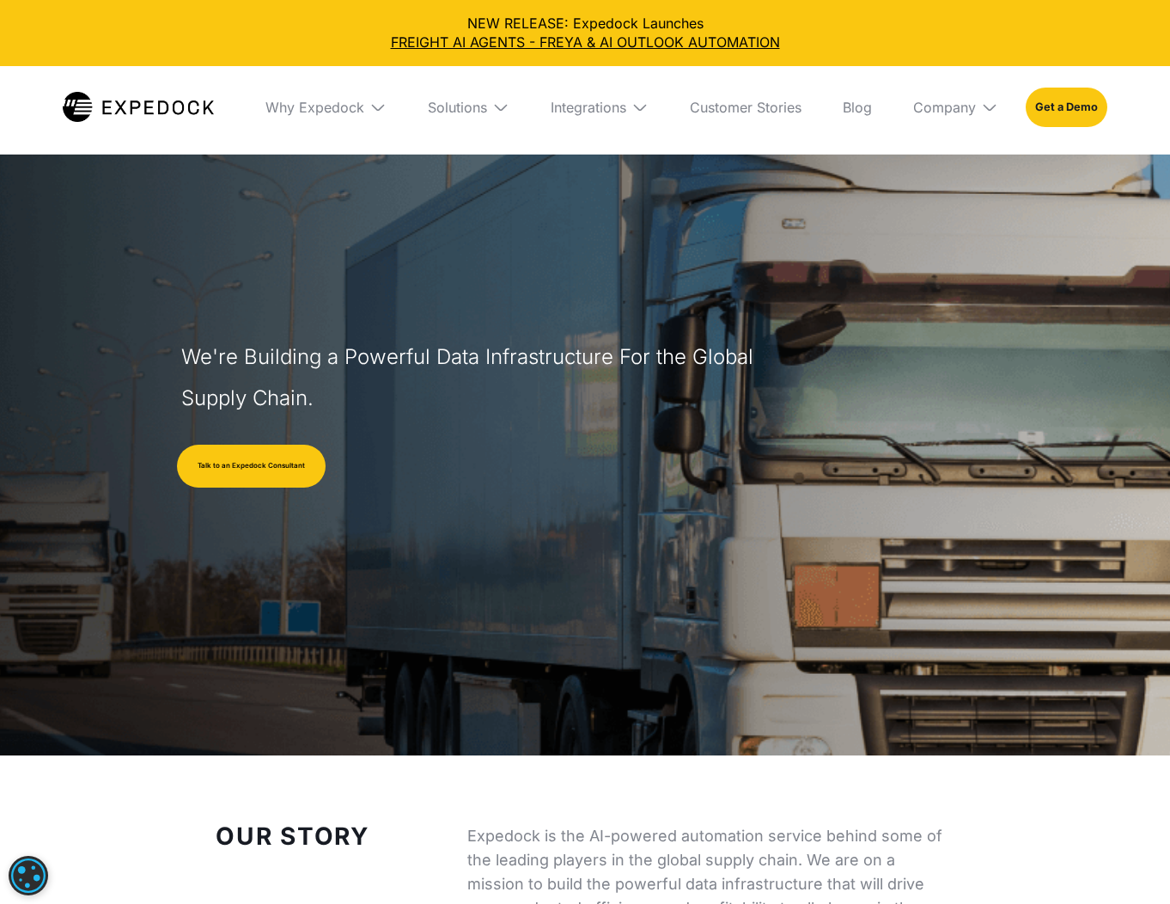
select select
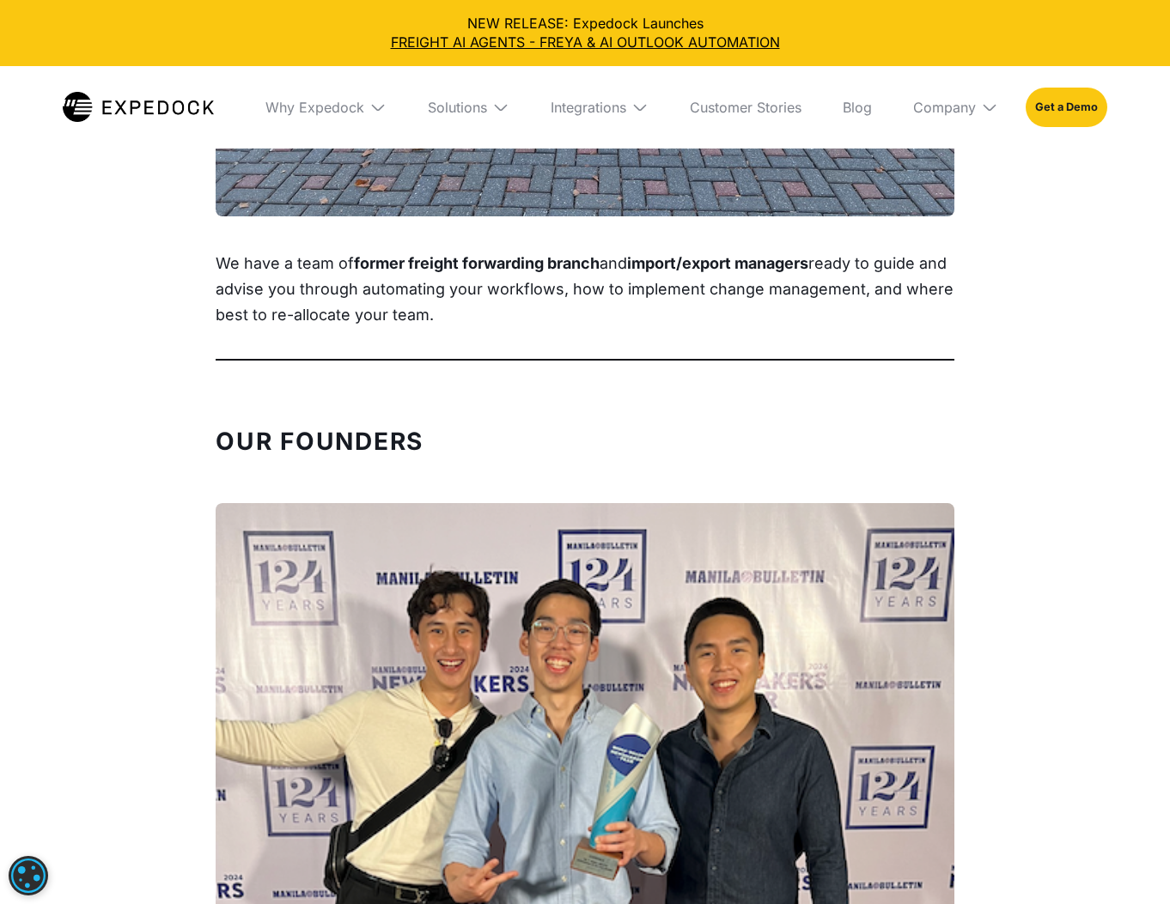
scroll to position [2655, 0]
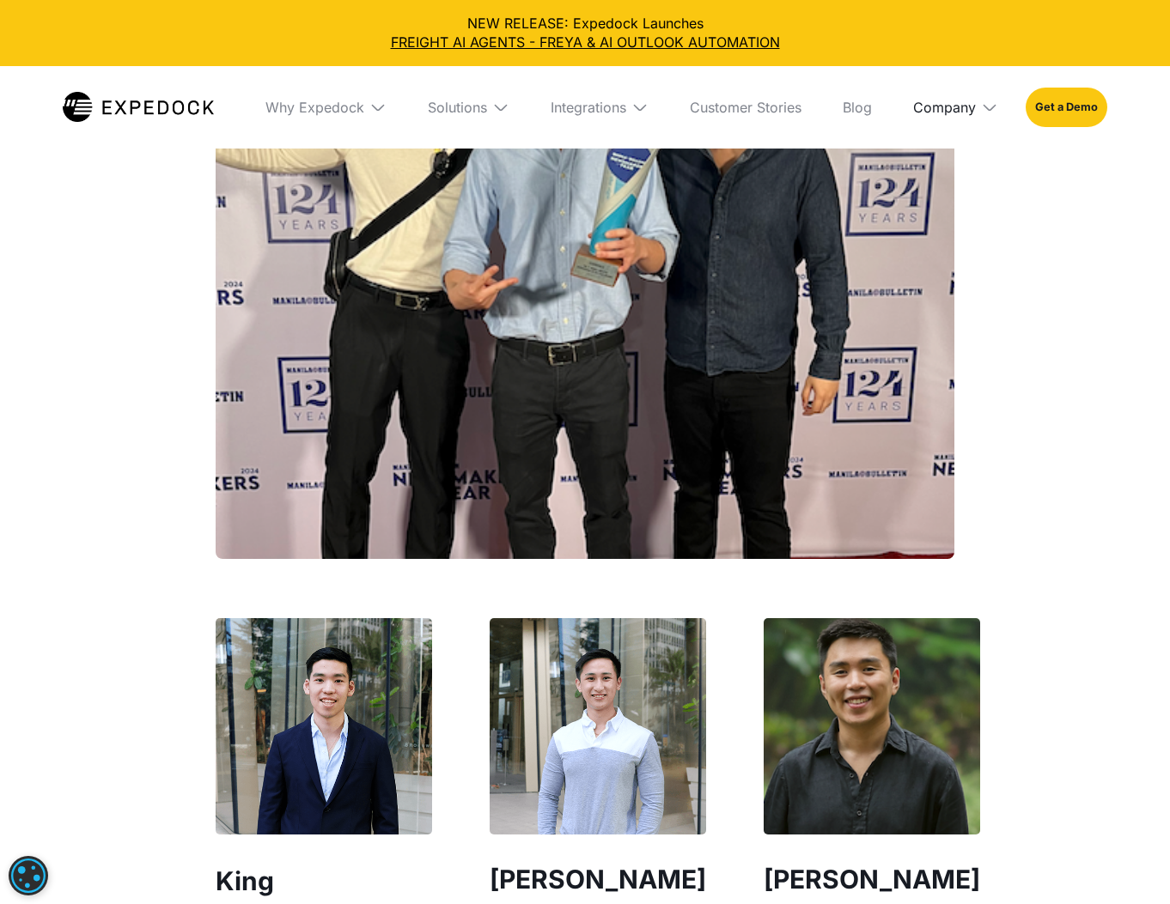
click at [933, 107] on div "Company" at bounding box center [944, 107] width 63 height 17
click at [950, 203] on link "Partners" at bounding box center [955, 215] width 113 height 45
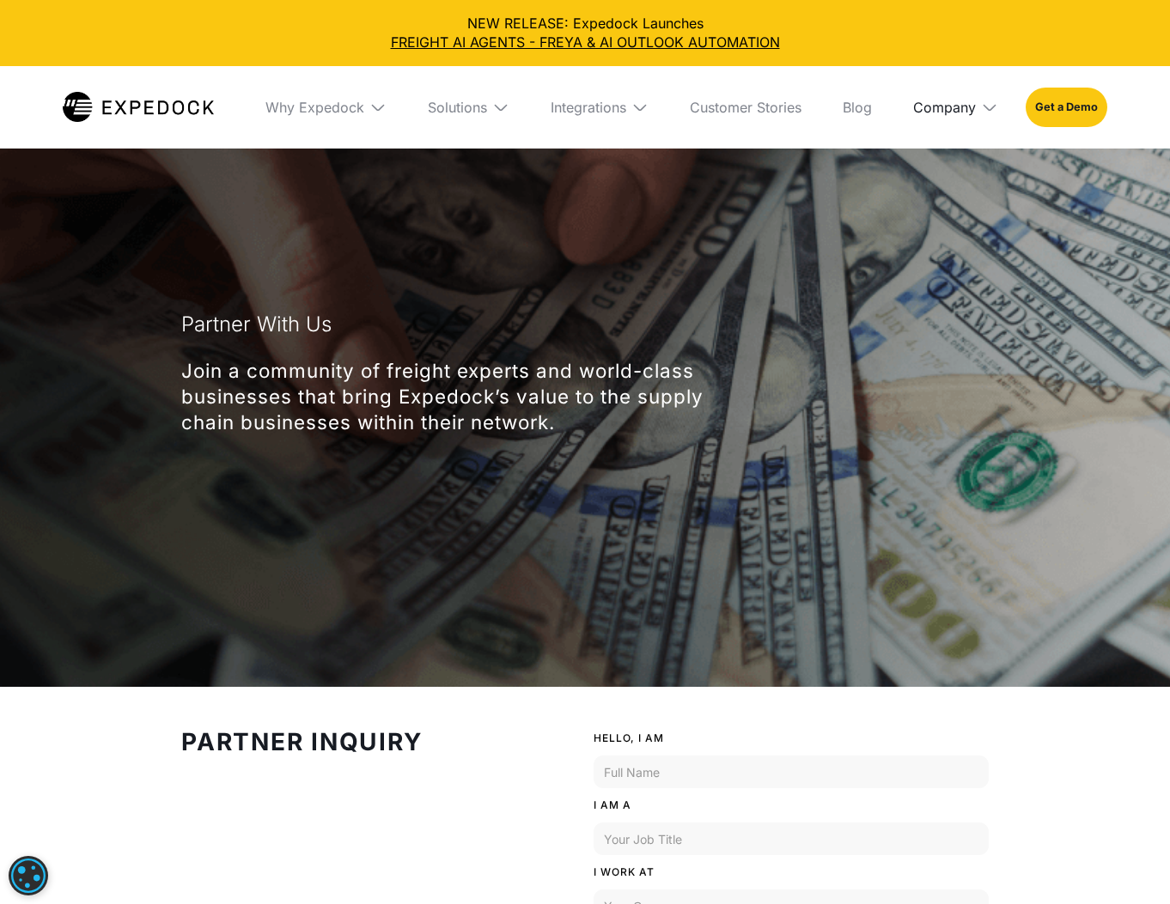
click at [971, 105] on div "Company" at bounding box center [944, 107] width 63 height 17
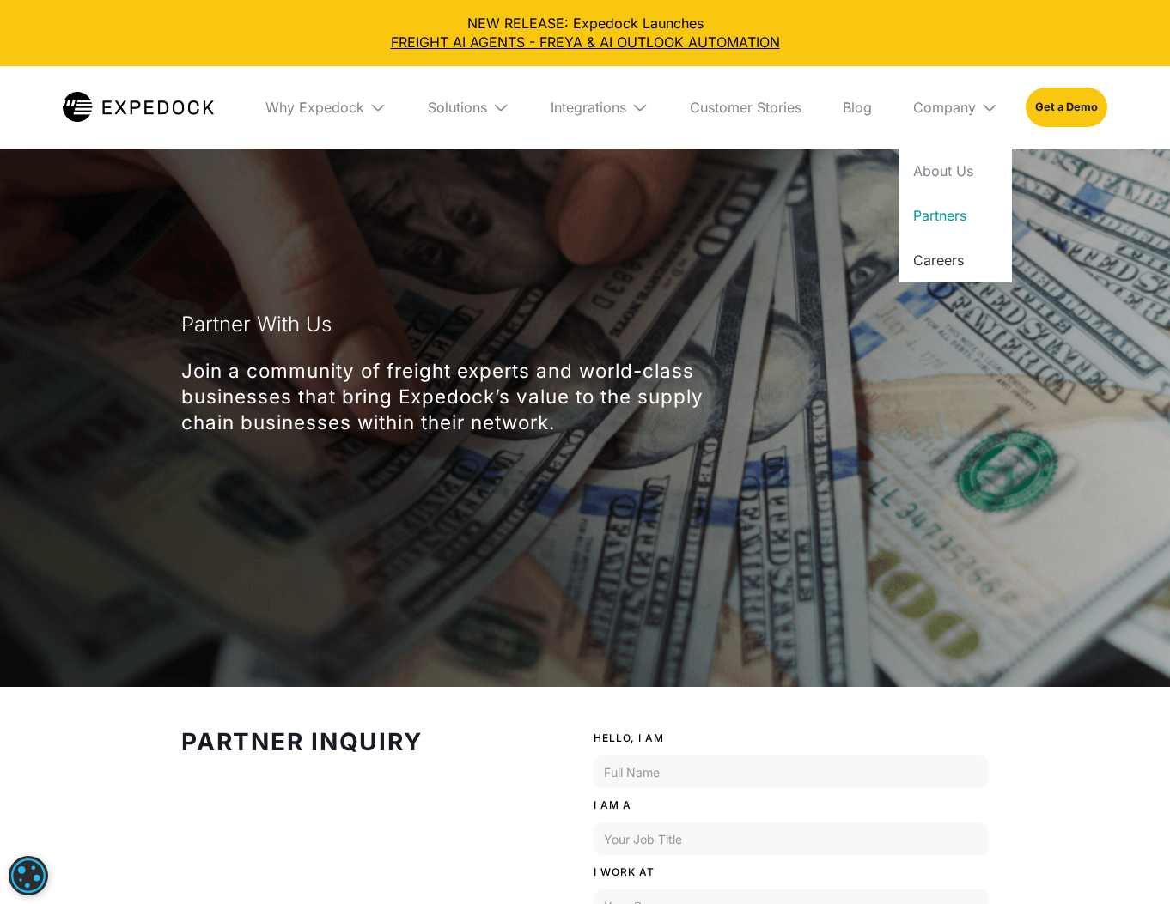
click at [953, 259] on link "Careers" at bounding box center [955, 260] width 113 height 45
click at [1077, 101] on link "Get a Demo" at bounding box center [1066, 108] width 82 height 40
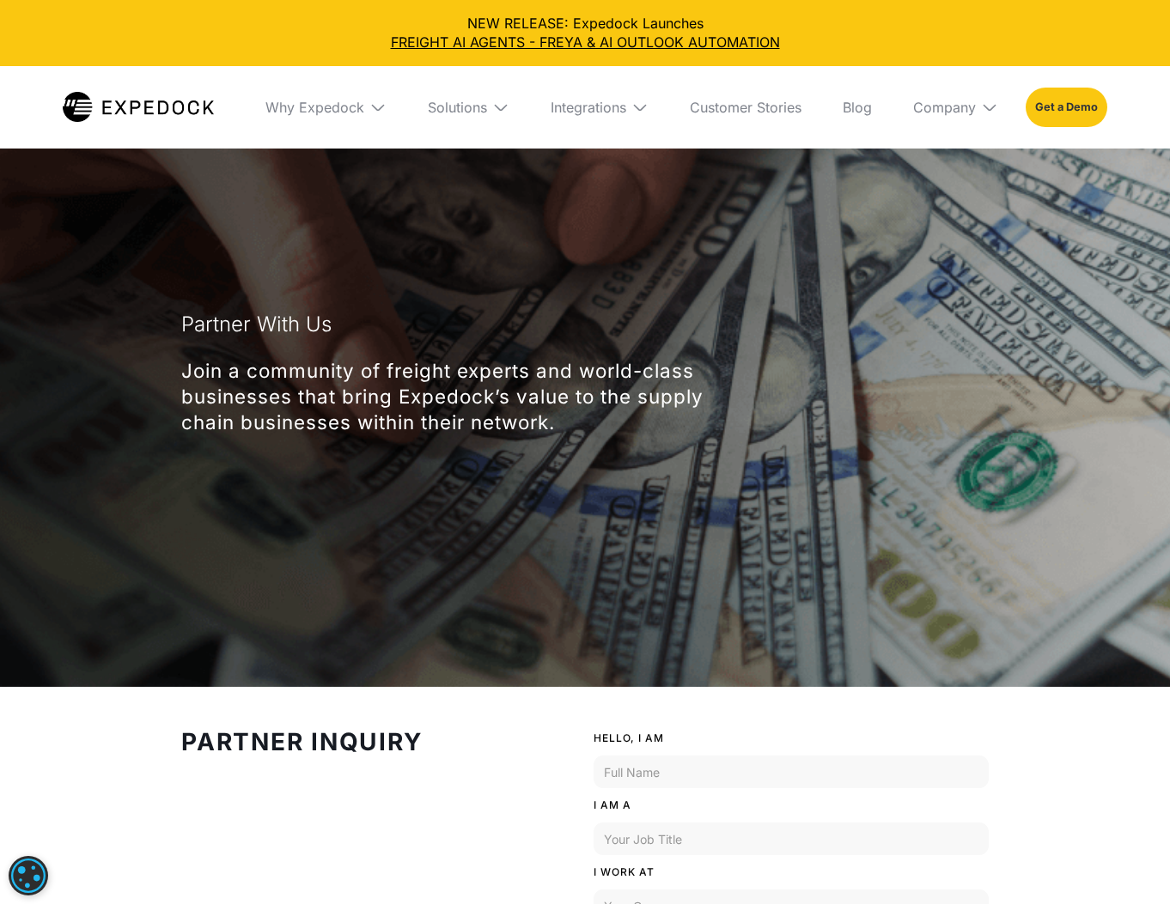
click at [1066, 104] on link "Get a Demo" at bounding box center [1066, 108] width 82 height 40
click at [1127, 95] on div "Why Expedock WHy Expedock Expedock Document Automation Products vs. Alternative…" at bounding box center [584, 107] width 1099 height 82
click at [1061, 106] on link "Get a Demo" at bounding box center [1066, 108] width 82 height 40
click at [1059, 106] on link "Get a Demo" at bounding box center [1066, 108] width 82 height 40
click at [1052, 108] on link "Get a Demo" at bounding box center [1066, 108] width 82 height 40
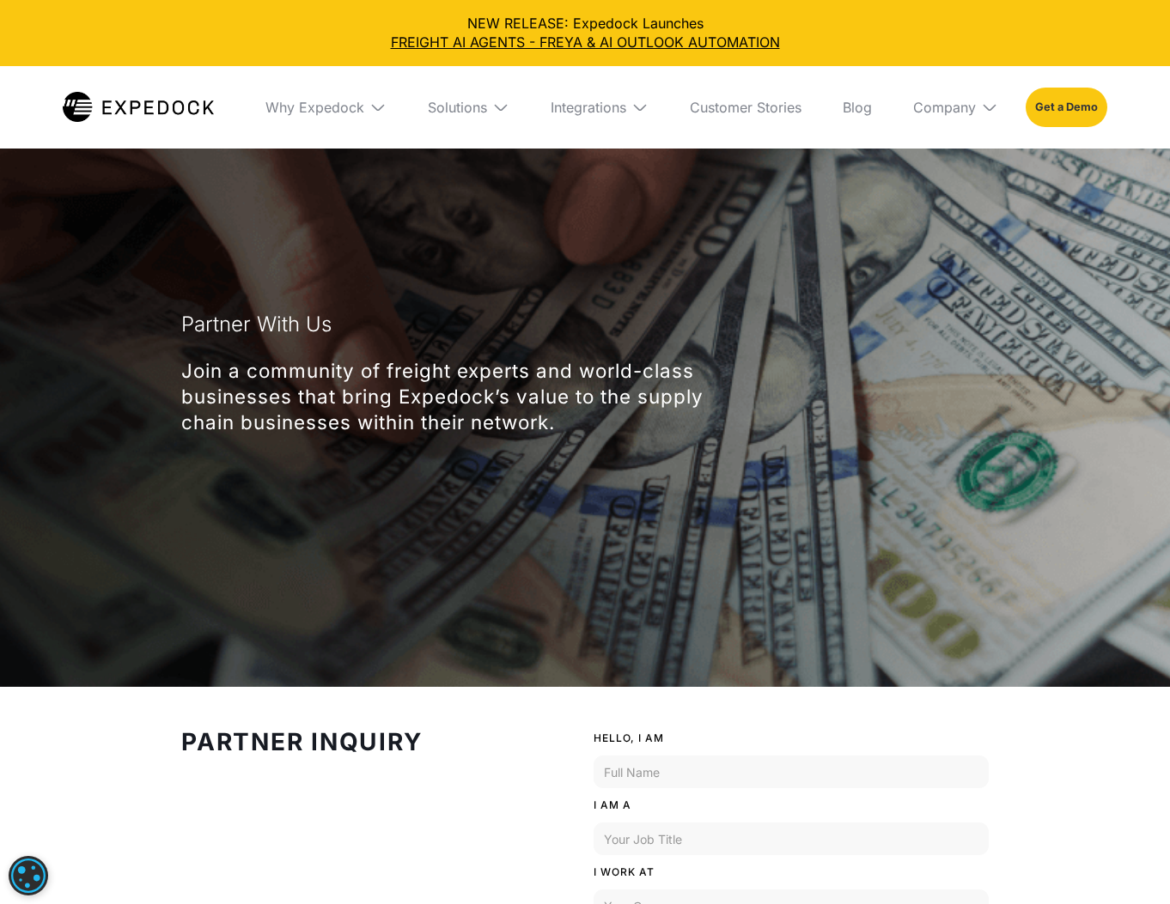
click at [1052, 108] on link "Get a Demo" at bounding box center [1066, 108] width 82 height 40
click at [643, 44] on link "FREIGHT AI AGENTS - FREYA & AI OUTLOOK AUTOMATION" at bounding box center [585, 42] width 1142 height 19
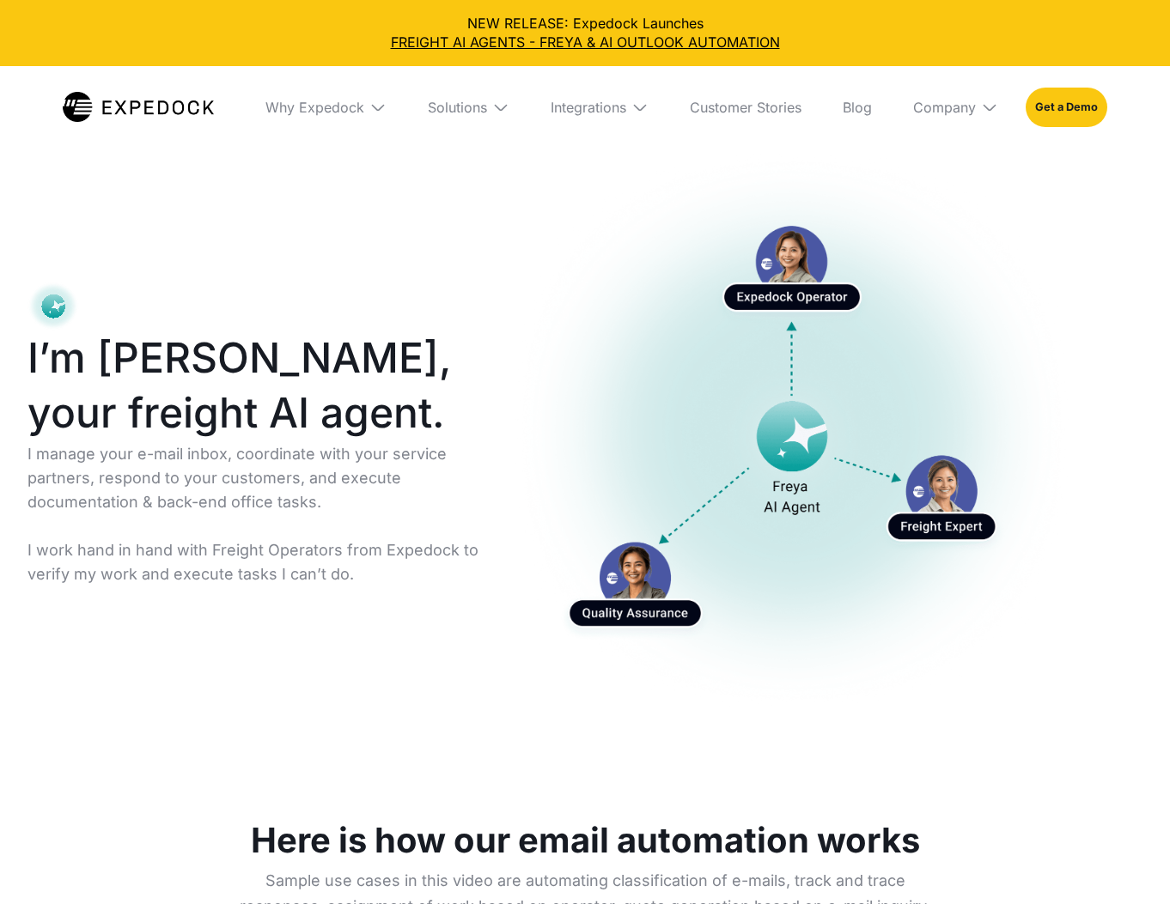
select select
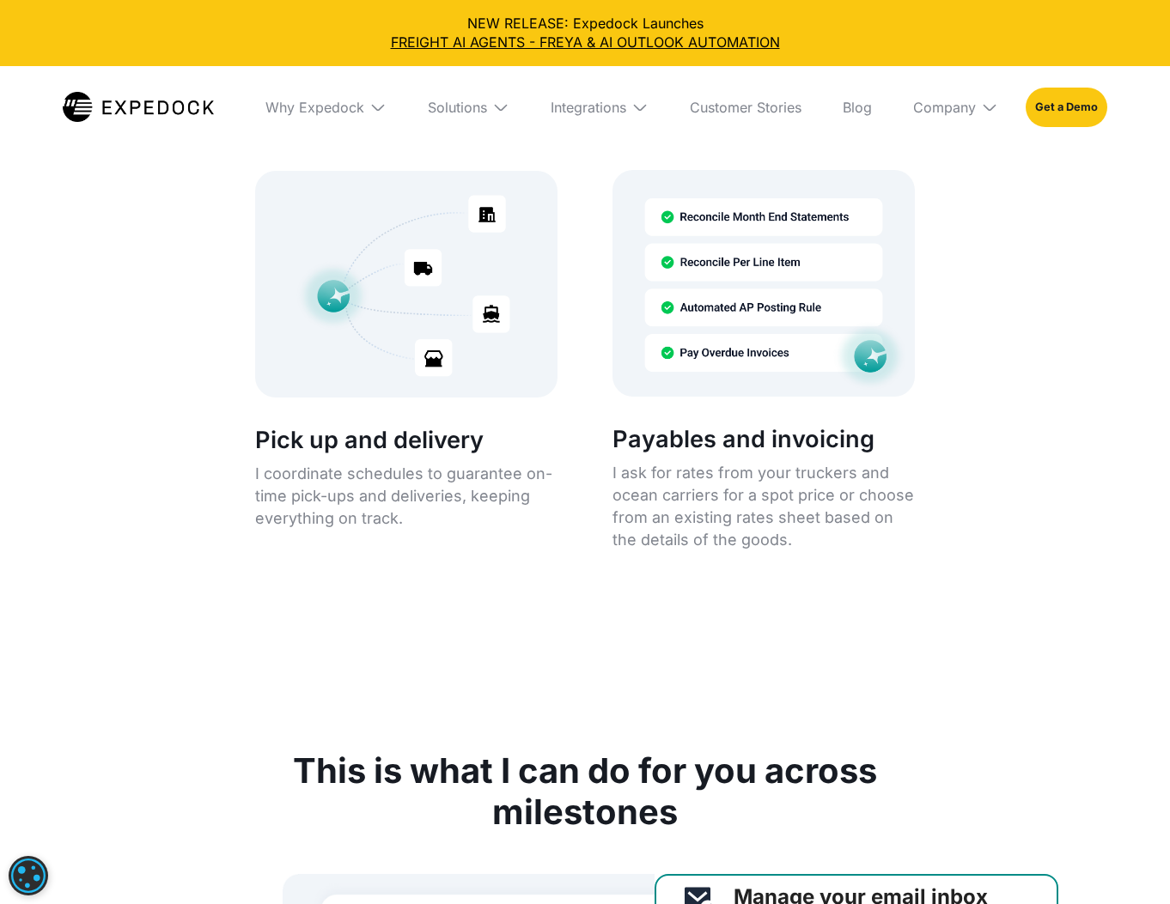
scroll to position [3643, 0]
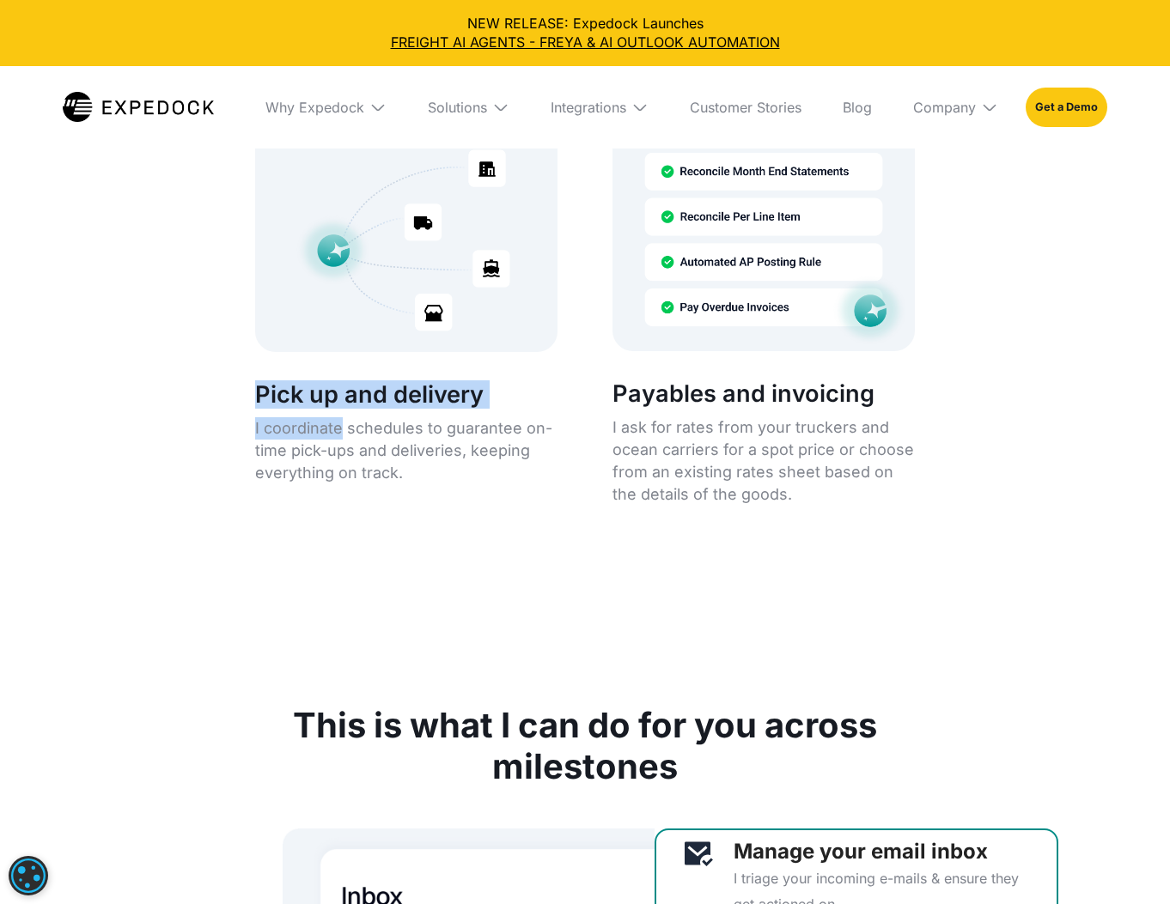
click at [337, 489] on div "Pick up and delivery I coordinate schedules to guarantee on-time pick-ups and d…" at bounding box center [406, 432] width 302 height 119
click at [371, 344] on img at bounding box center [406, 238] width 302 height 227
drag, startPoint x: 795, startPoint y: 338, endPoint x: 793, endPoint y: 350, distance: 11.5
click at [795, 339] on img at bounding box center [763, 238] width 302 height 227
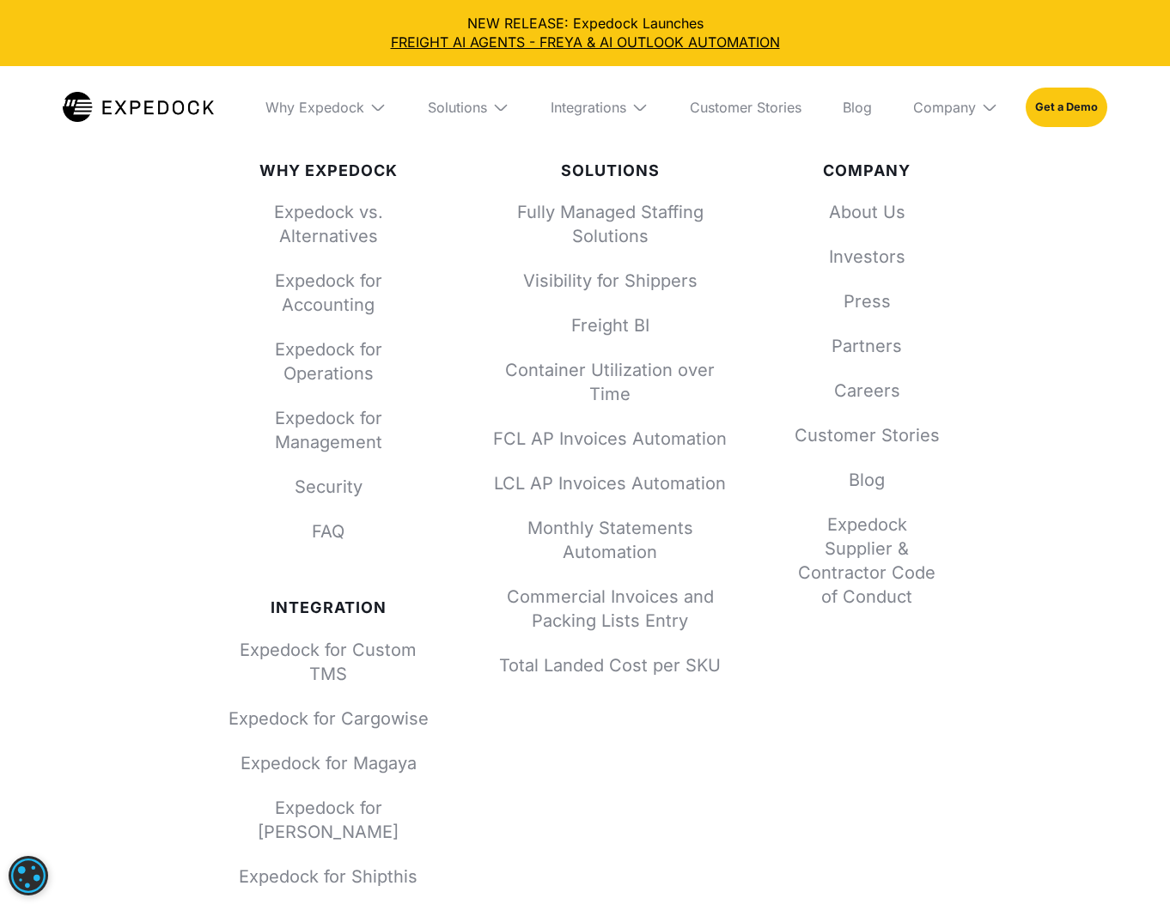
scroll to position [10495, 0]
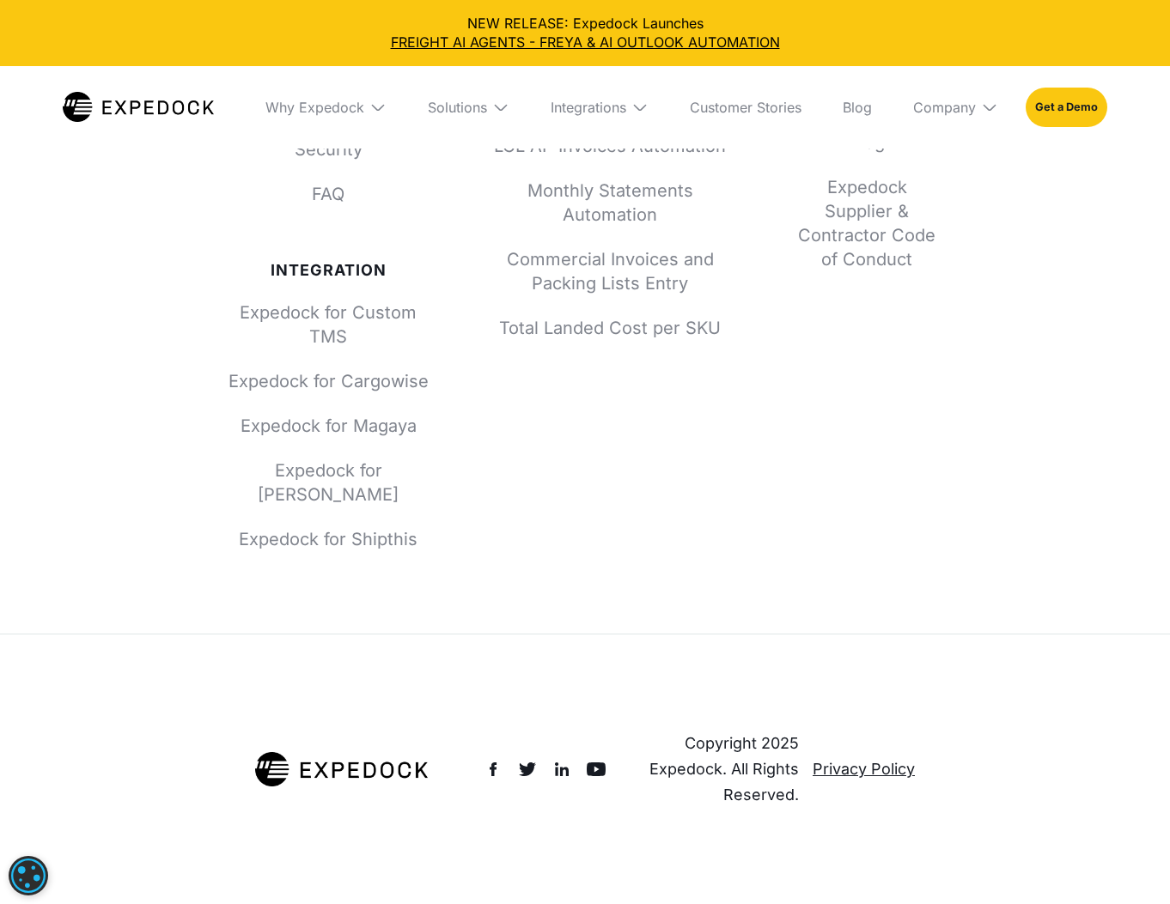
drag, startPoint x: 716, startPoint y: 558, endPoint x: 193, endPoint y: 23, distance: 748.2
